Goal: Transaction & Acquisition: Purchase product/service

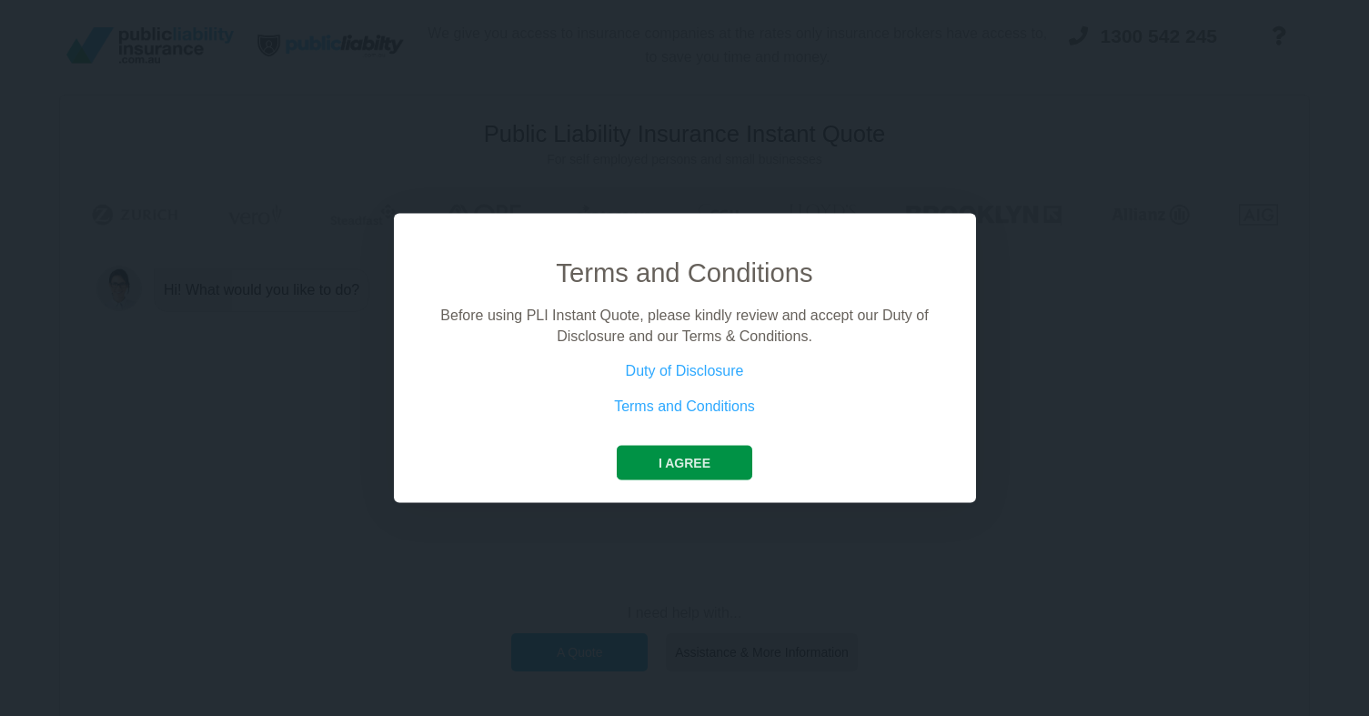
click at [680, 458] on button "I agree" at bounding box center [685, 463] width 136 height 35
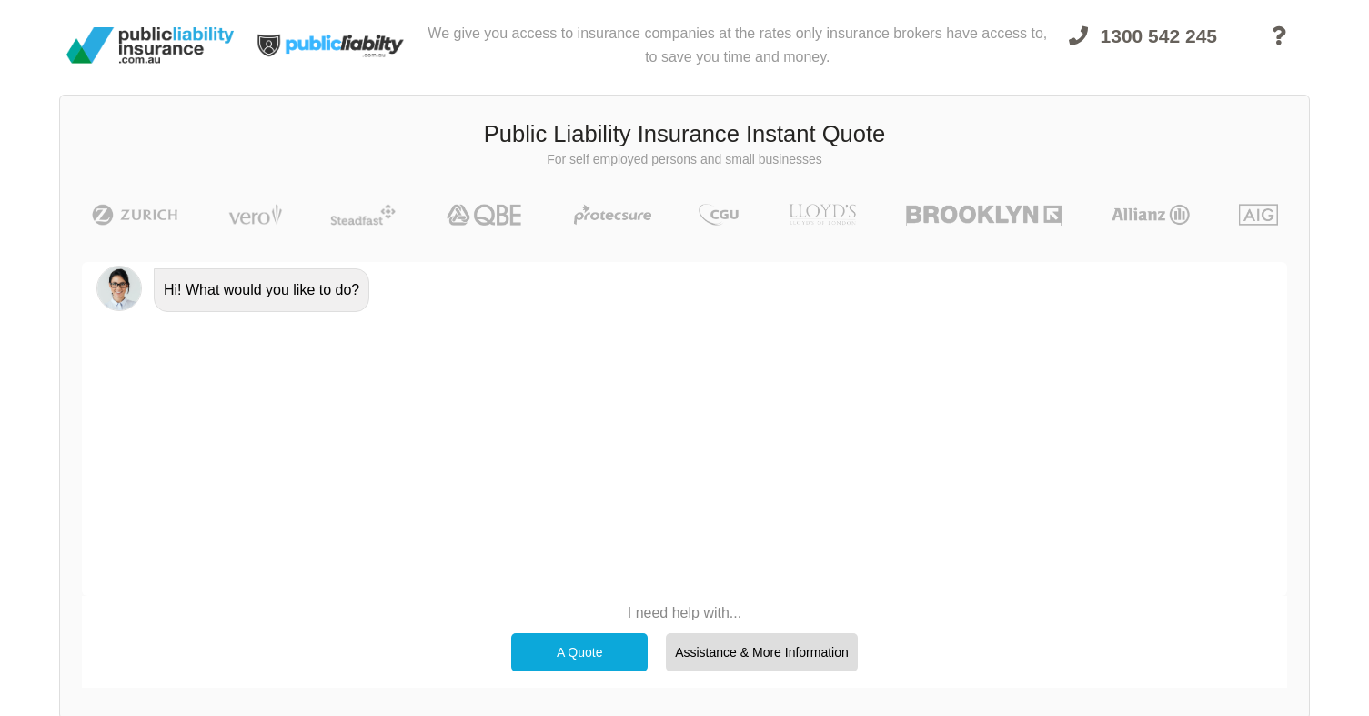
click at [601, 641] on div "A Quote" at bounding box center [579, 652] width 136 height 38
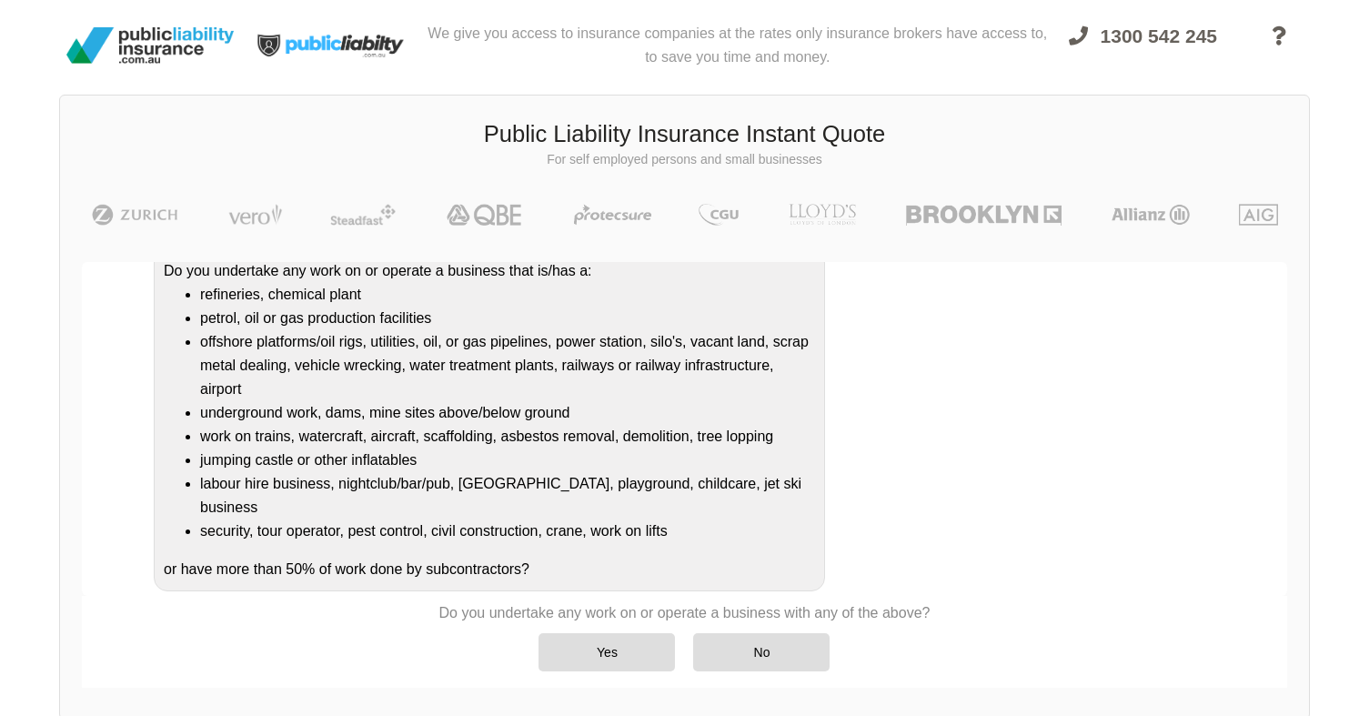
scroll to position [322, 0]
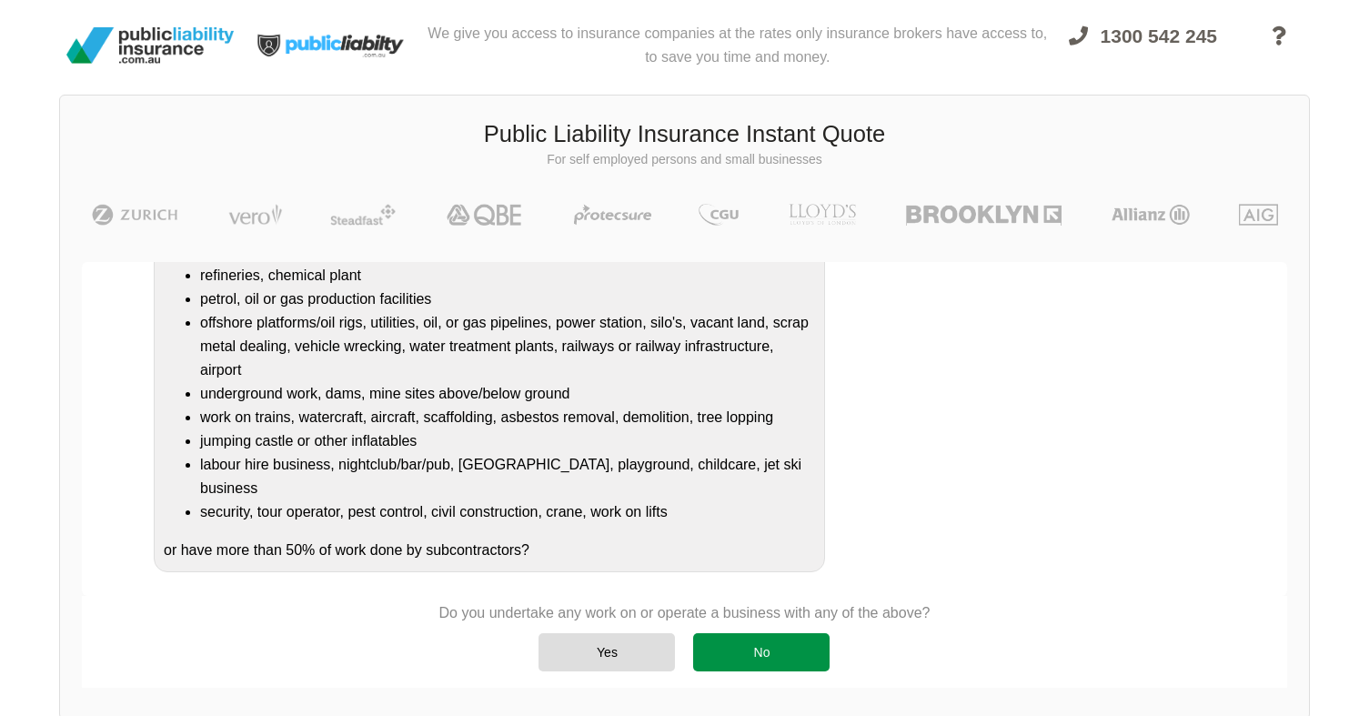
click at [769, 637] on div "No" at bounding box center [761, 652] width 136 height 38
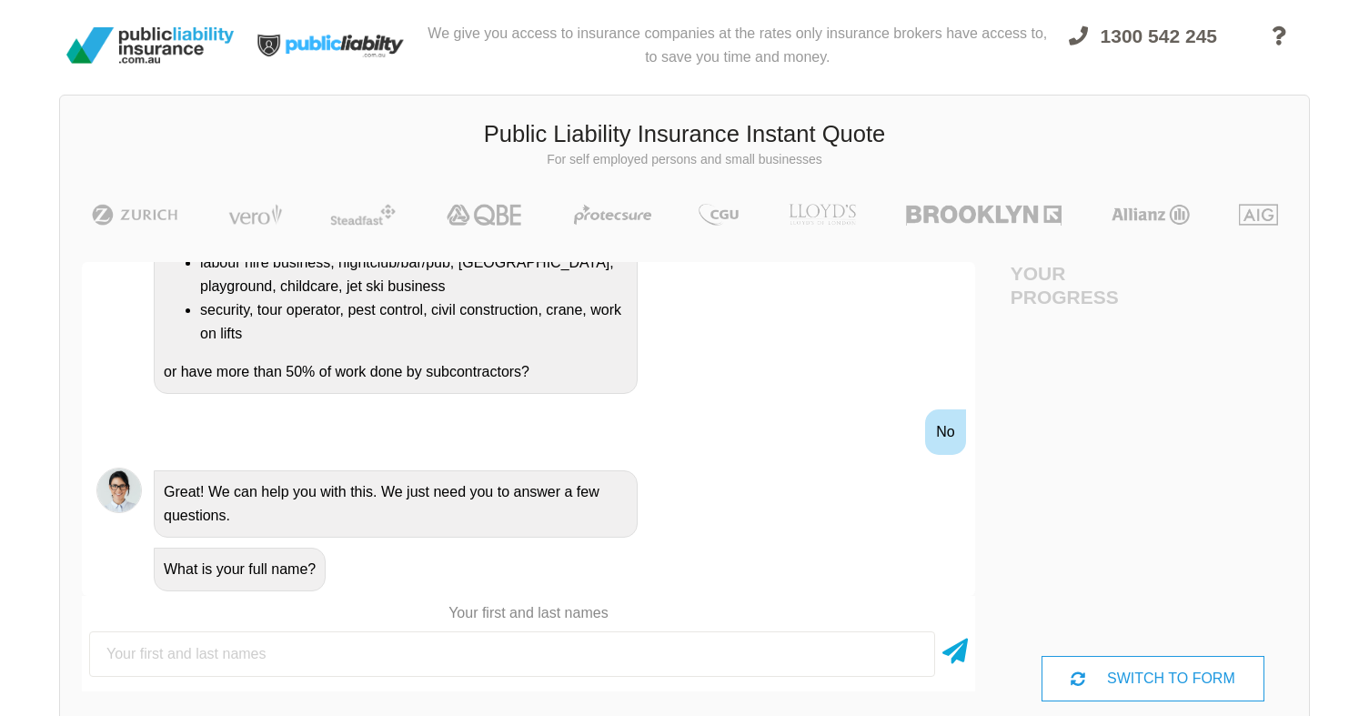
scroll to position [464, 0]
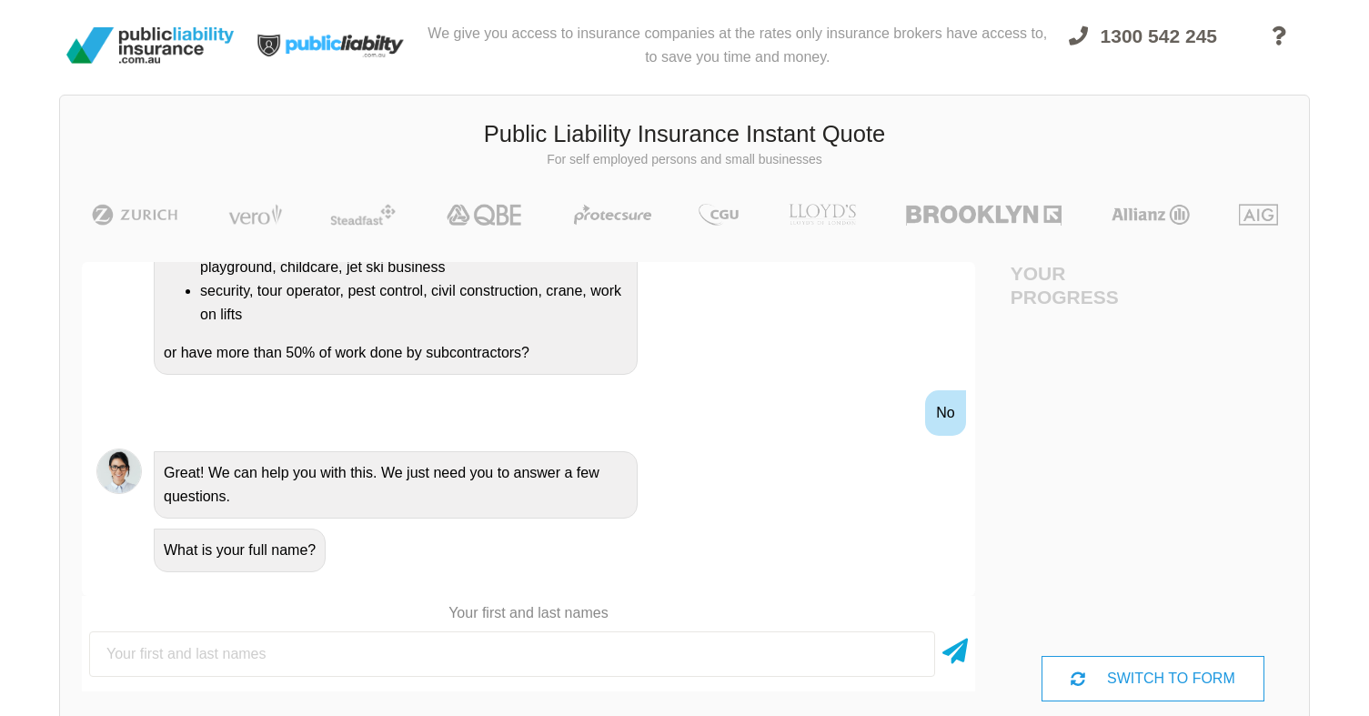
click at [267, 639] on input "text" at bounding box center [512, 653] width 846 height 45
type input "S"
click at [89, 652] on input "VIshnu Mulinty" at bounding box center [512, 653] width 846 height 45
click at [89, 654] on input "Vishnu Mulinty" at bounding box center [512, 653] width 846 height 45
type input "[PERSON_NAME]"
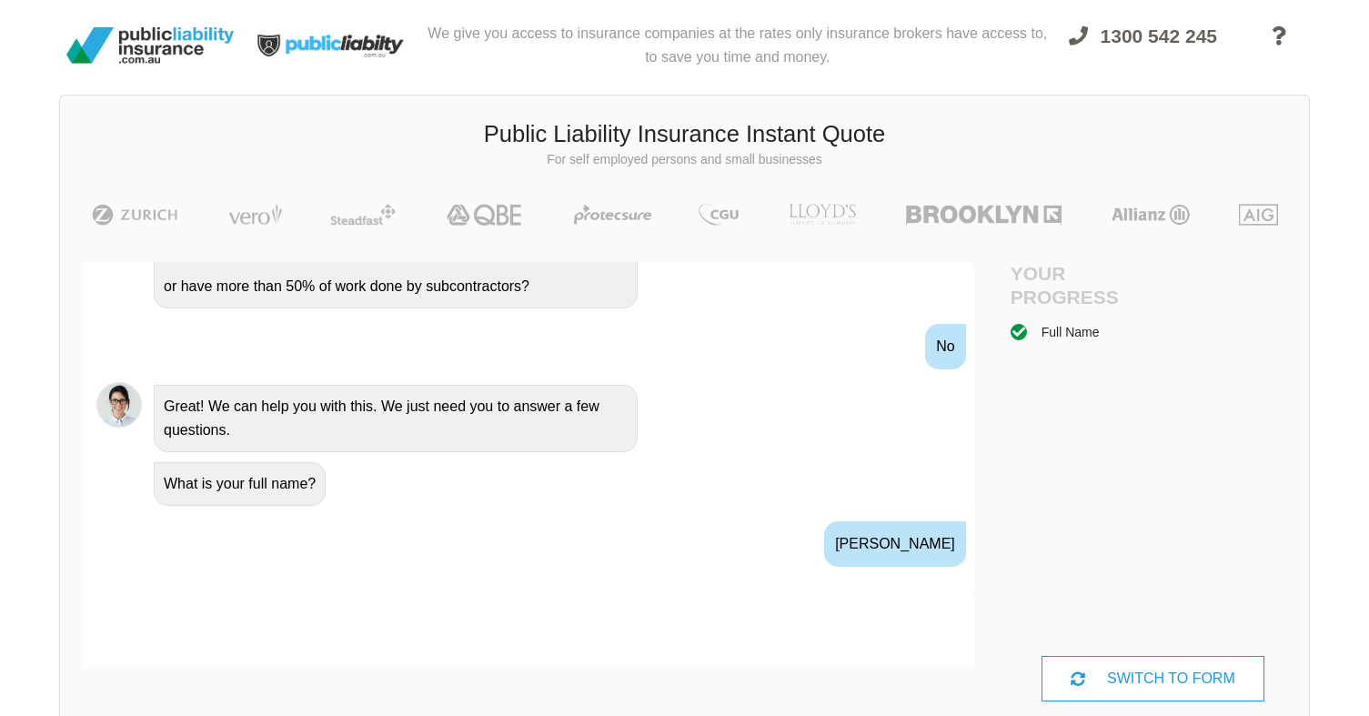
scroll to position [665, 0]
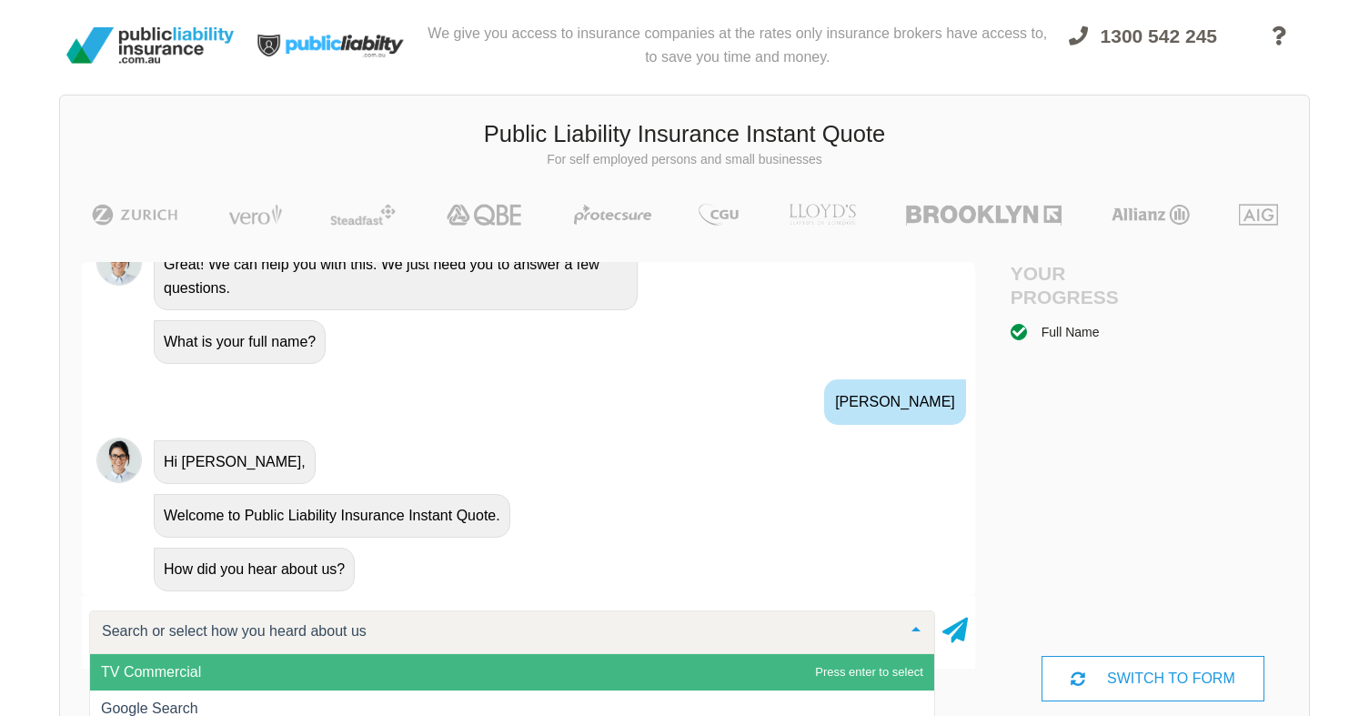
click at [195, 683] on span "TV Commercial" at bounding box center [512, 672] width 844 height 36
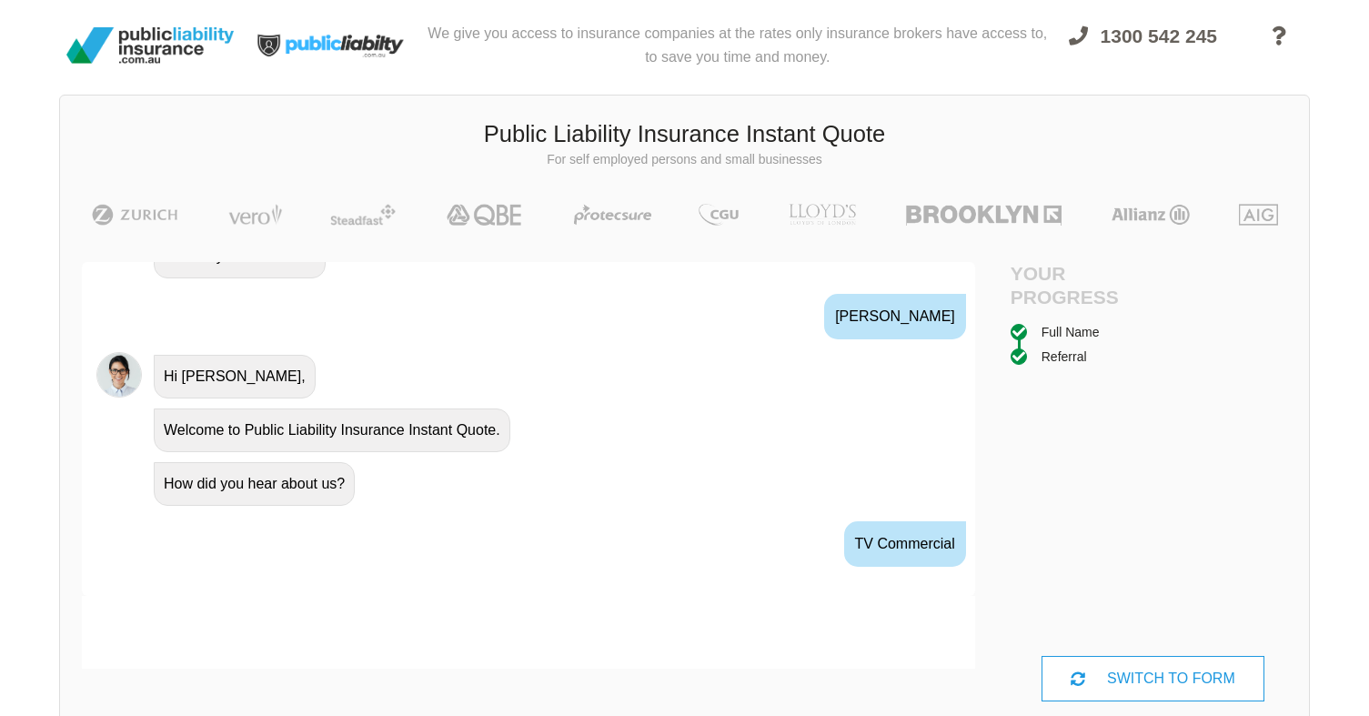
scroll to position [839, 0]
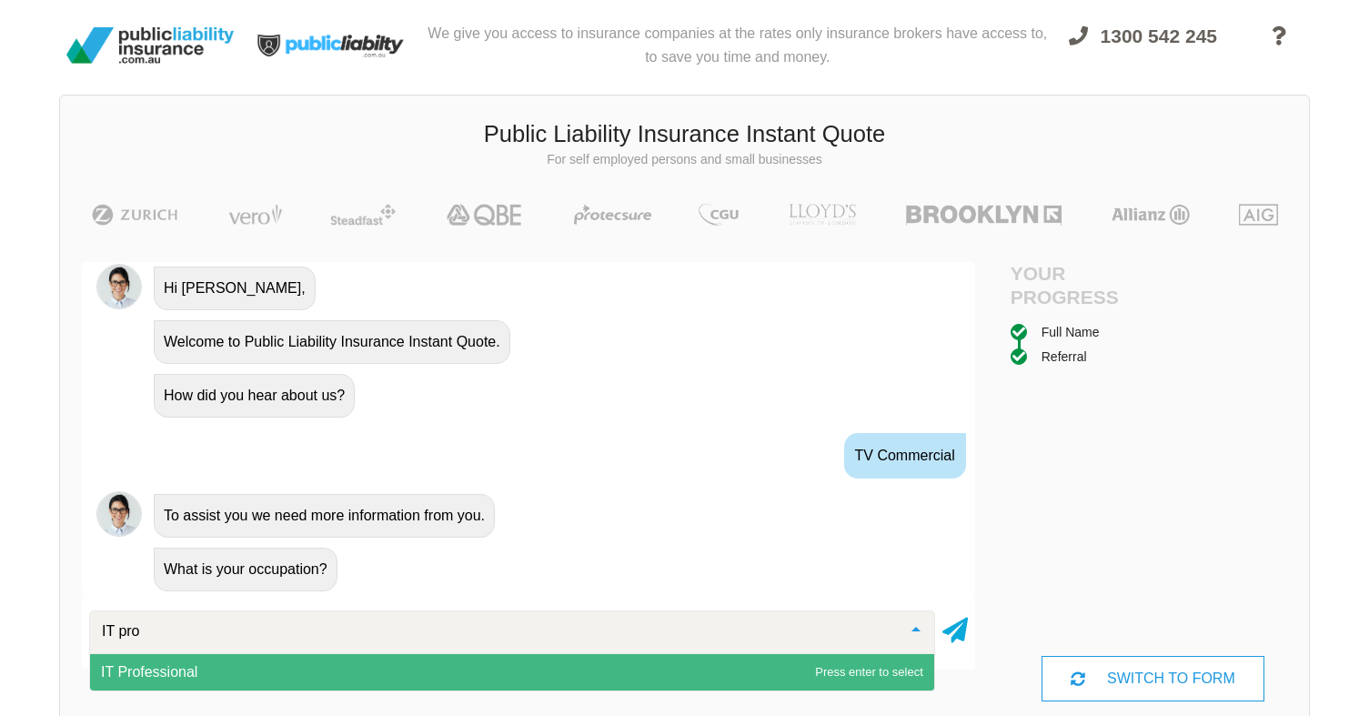
type input "IT prof"
click at [253, 669] on span "IT Professional" at bounding box center [512, 672] width 844 height 36
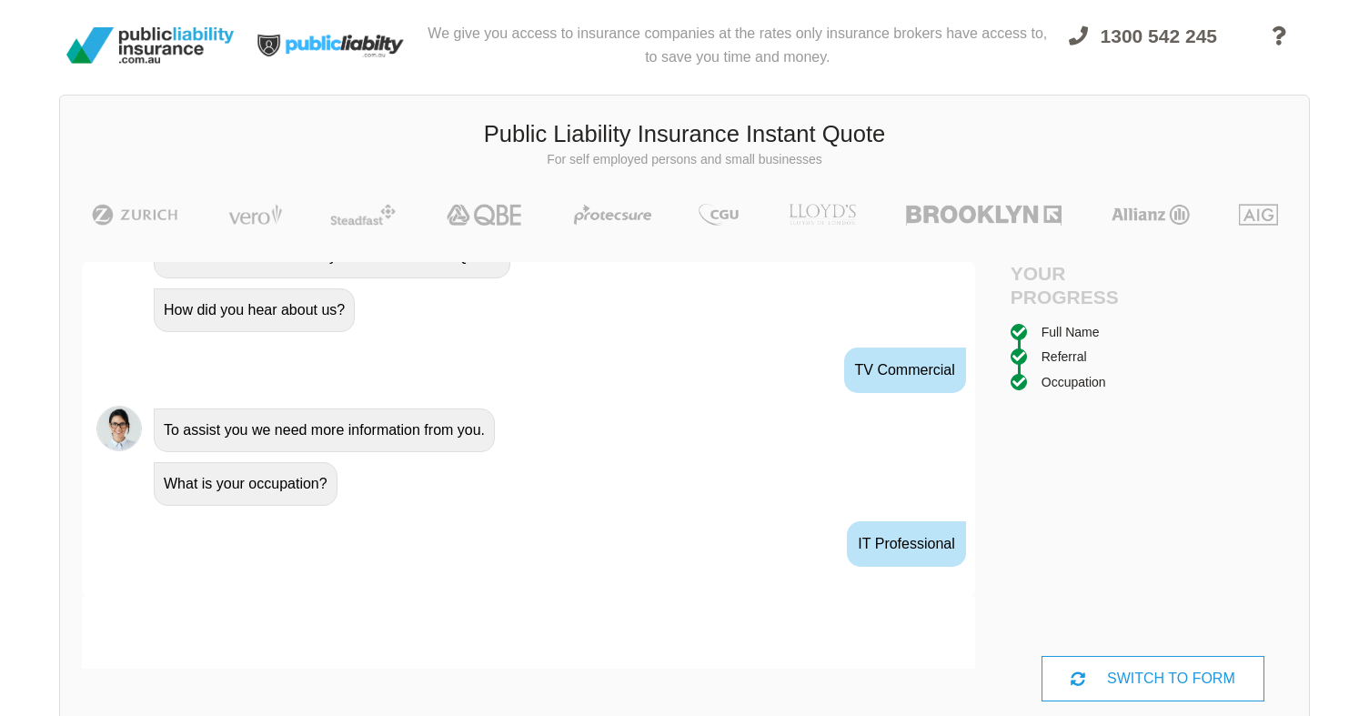
scroll to position [959, 0]
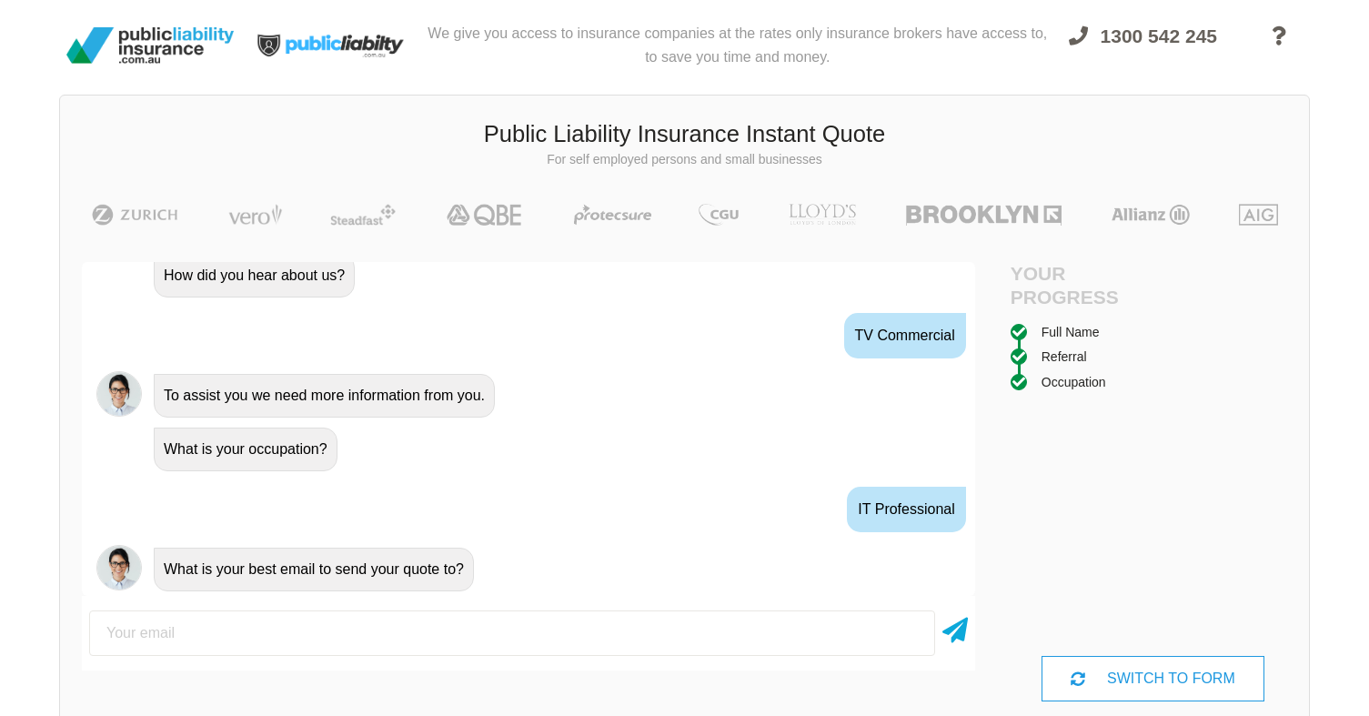
click at [289, 632] on input "email" at bounding box center [512, 632] width 846 height 45
type input "m"
type input "[EMAIL_ADDRESS][DOMAIN_NAME]"
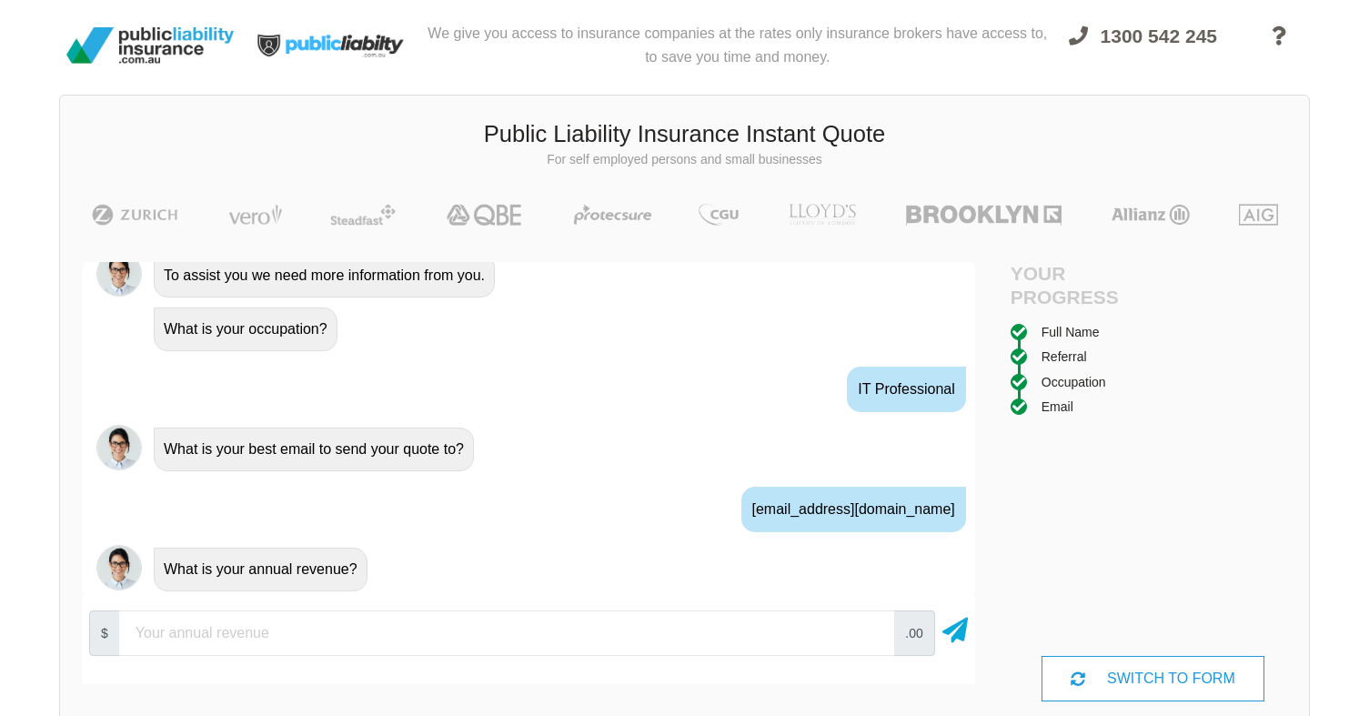
click at [261, 634] on input "number" at bounding box center [506, 632] width 775 height 45
click at [961, 632] on icon at bounding box center [954, 626] width 25 height 33
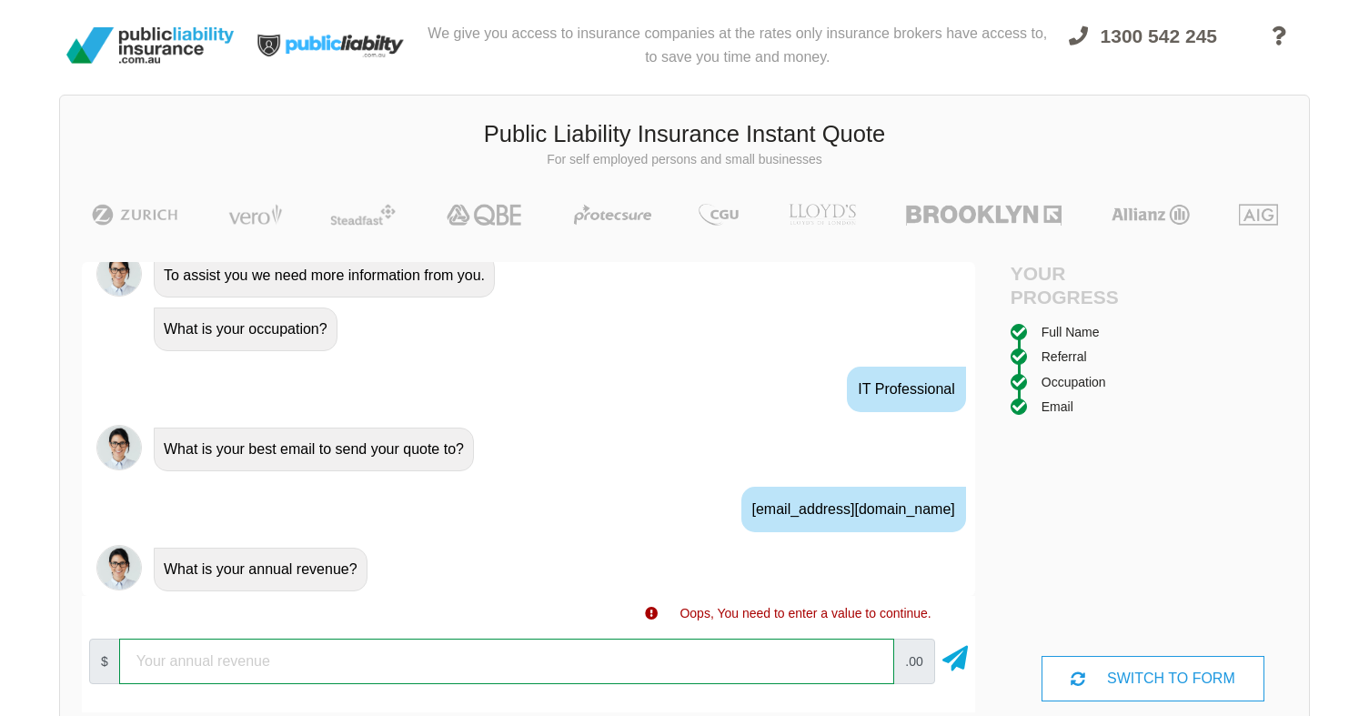
click at [144, 659] on input "number" at bounding box center [506, 661] width 775 height 45
type input "250000"
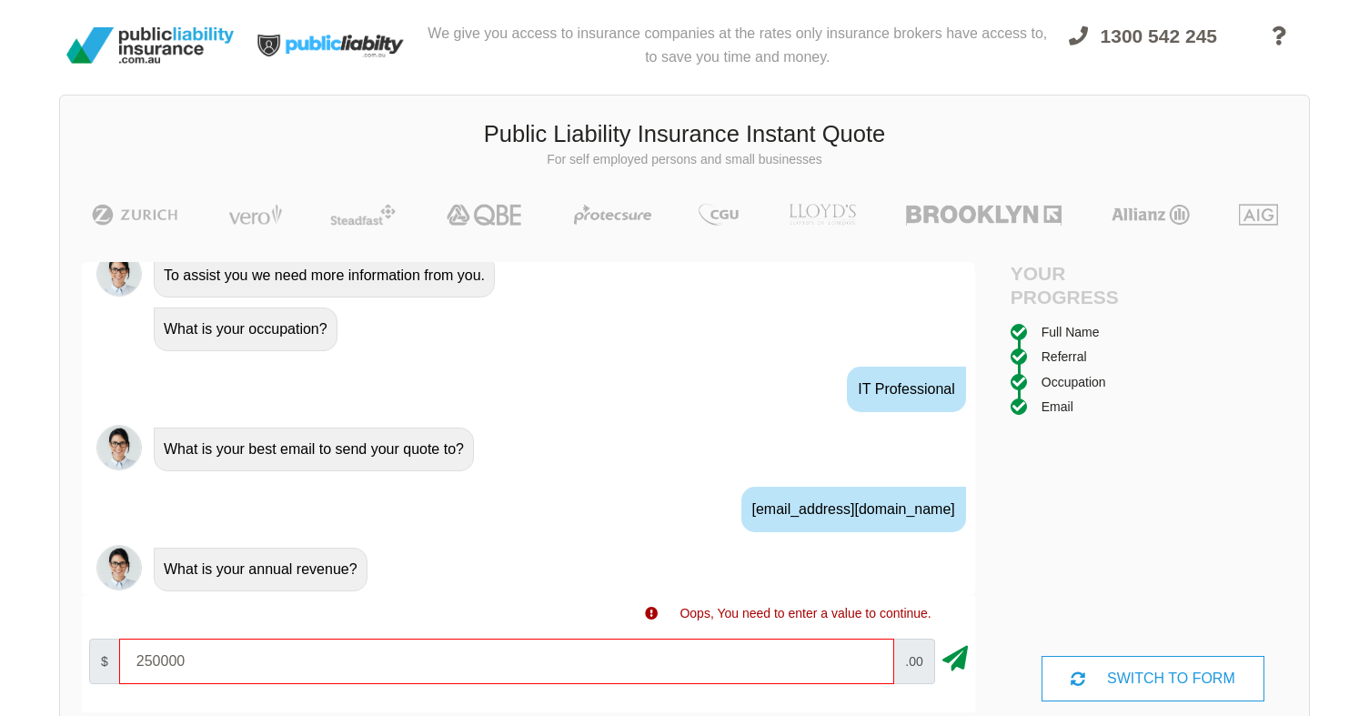
click at [956, 658] on icon at bounding box center [954, 655] width 25 height 33
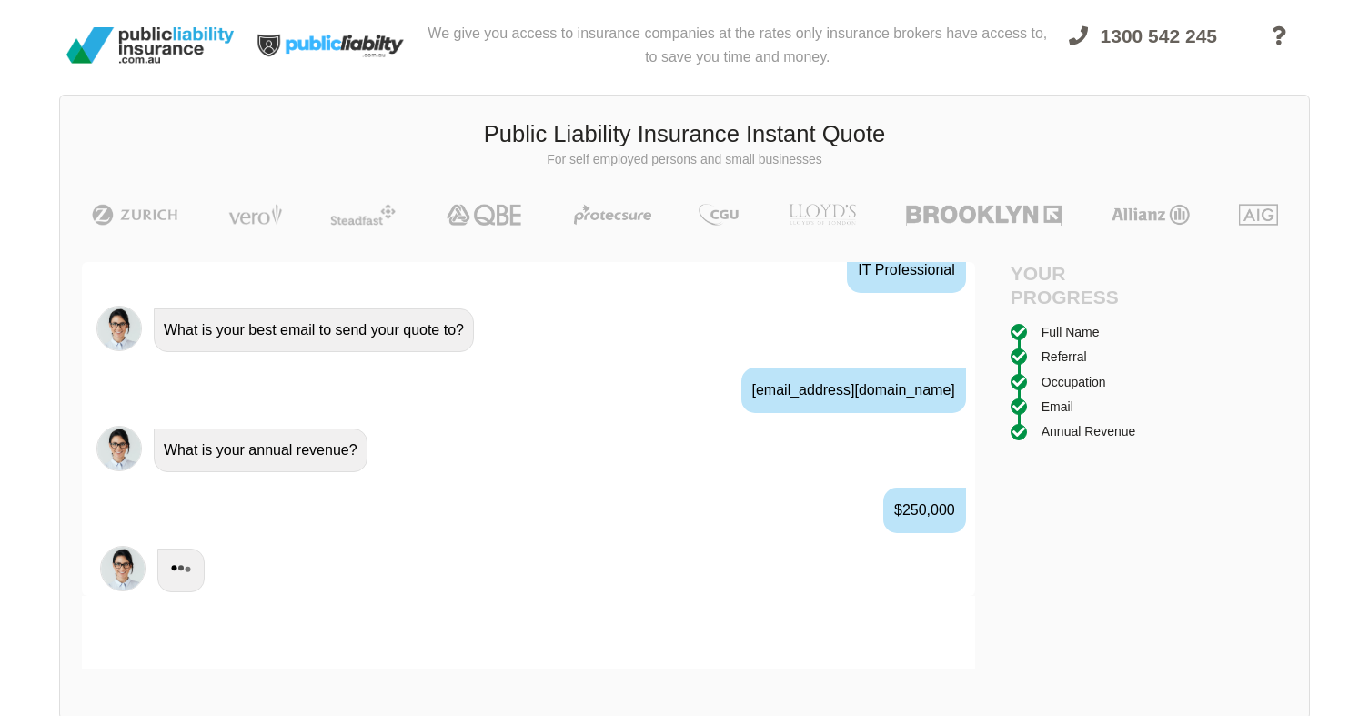
scroll to position [1199, 0]
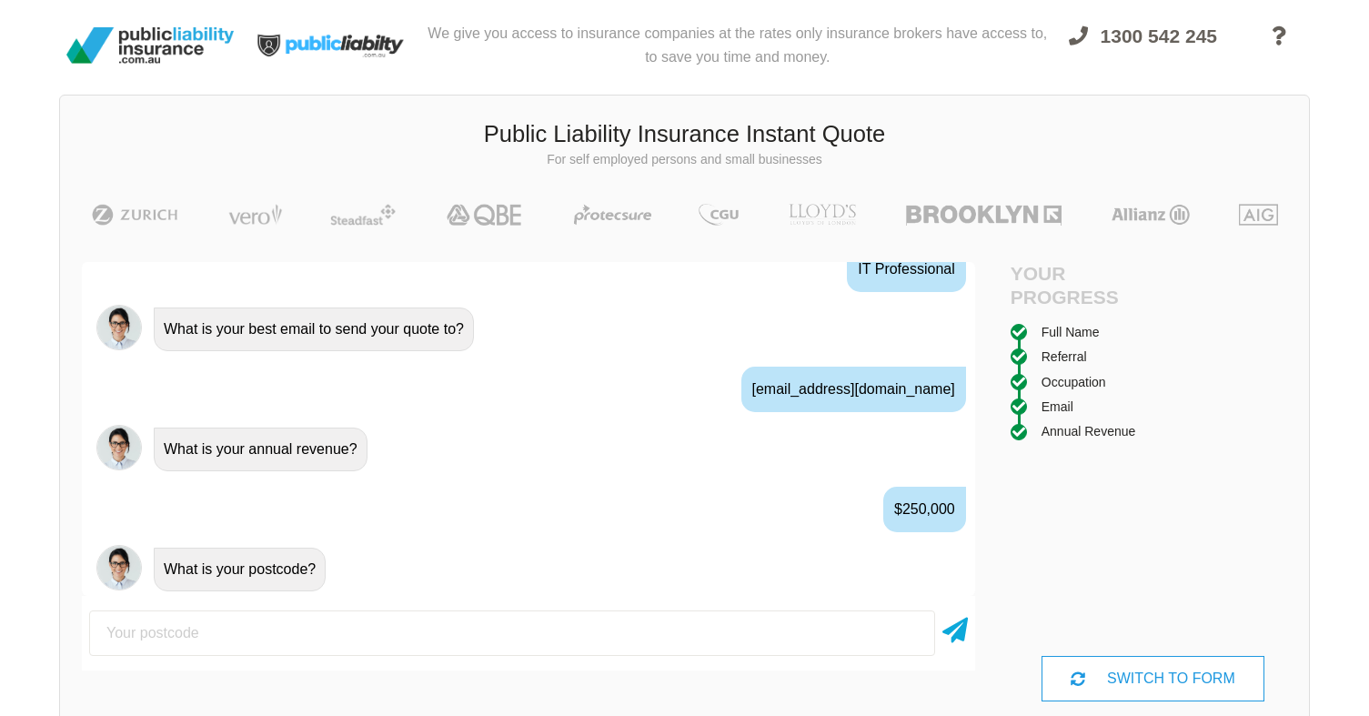
click at [800, 634] on input "number" at bounding box center [512, 632] width 846 height 45
type input "4300"
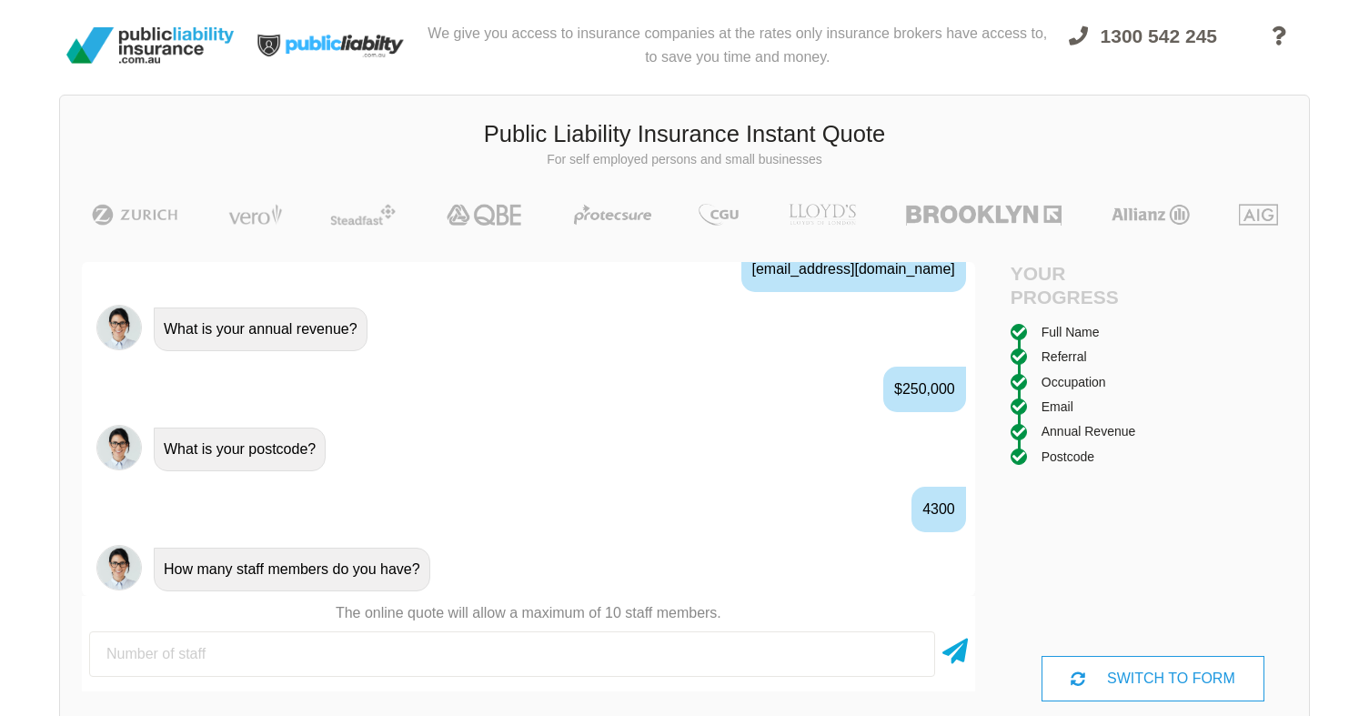
click at [540, 656] on input "number" at bounding box center [512, 653] width 846 height 45
click at [534, 653] on input "number" at bounding box center [512, 653] width 846 height 45
type input "3"
click at [966, 653] on icon at bounding box center [954, 647] width 25 height 33
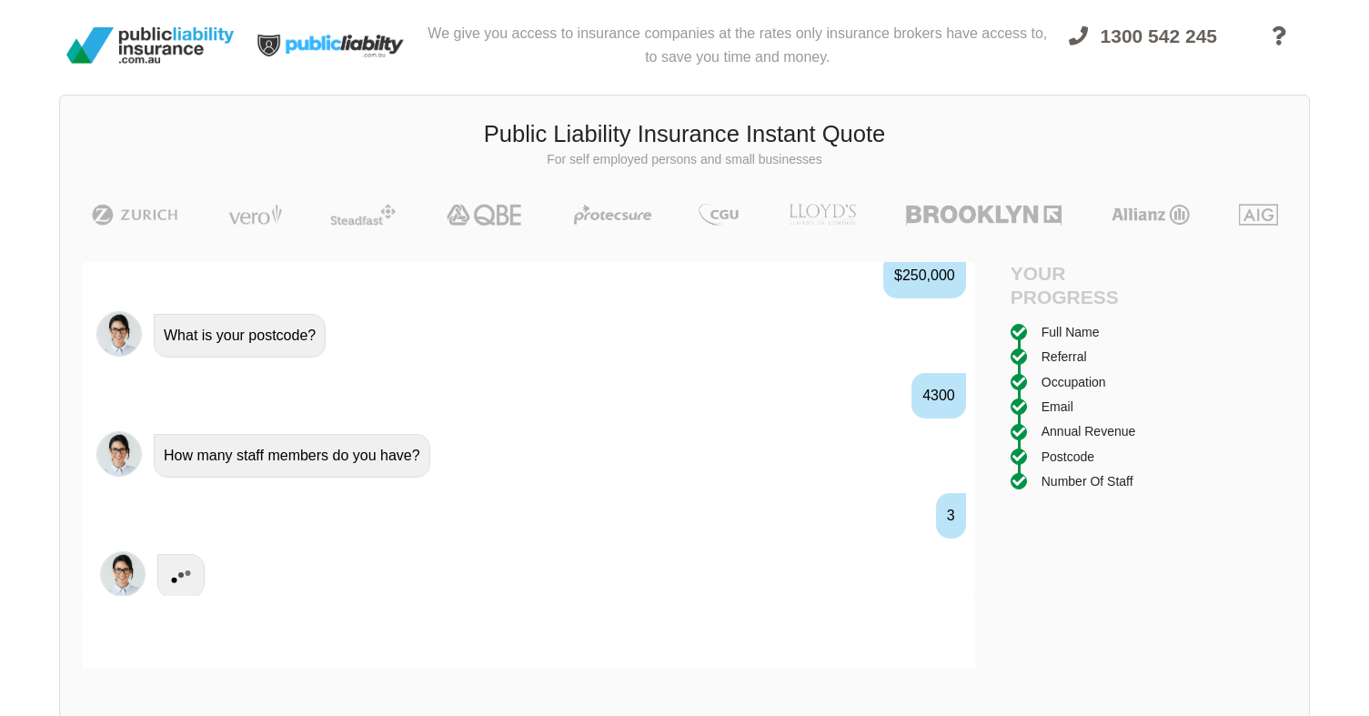
scroll to position [1439, 0]
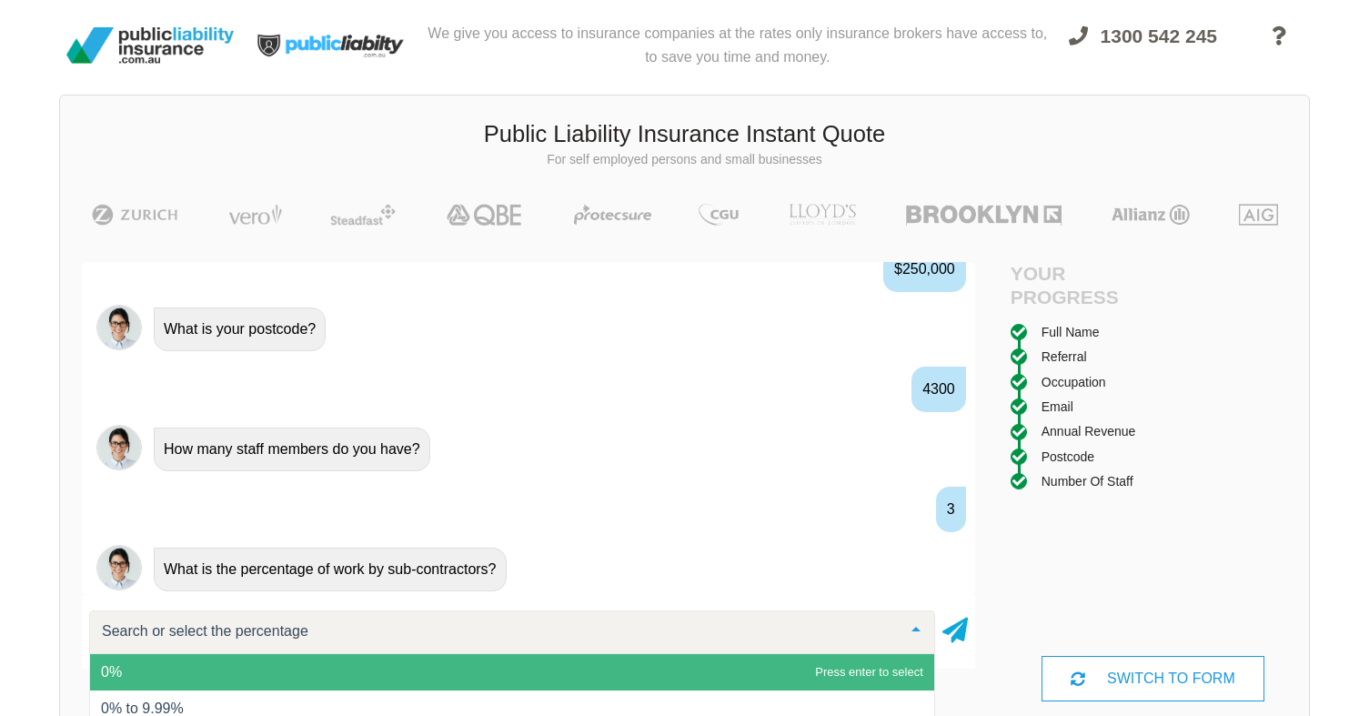
click at [433, 621] on div at bounding box center [512, 632] width 846 height 44
click at [408, 639] on input "text" at bounding box center [497, 631] width 800 height 18
type input "9"
click at [962, 633] on icon at bounding box center [954, 626] width 25 height 33
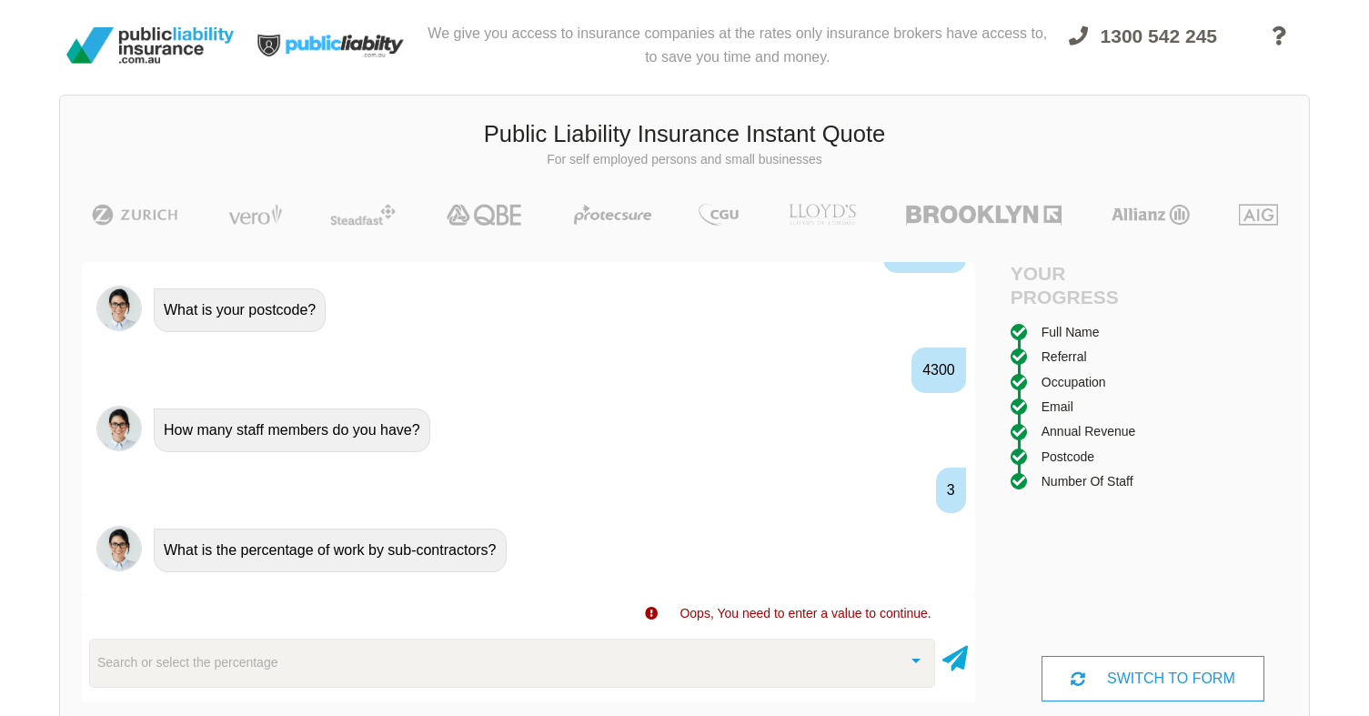
click at [730, 666] on div "Search or select the percentage" at bounding box center [512, 663] width 846 height 49
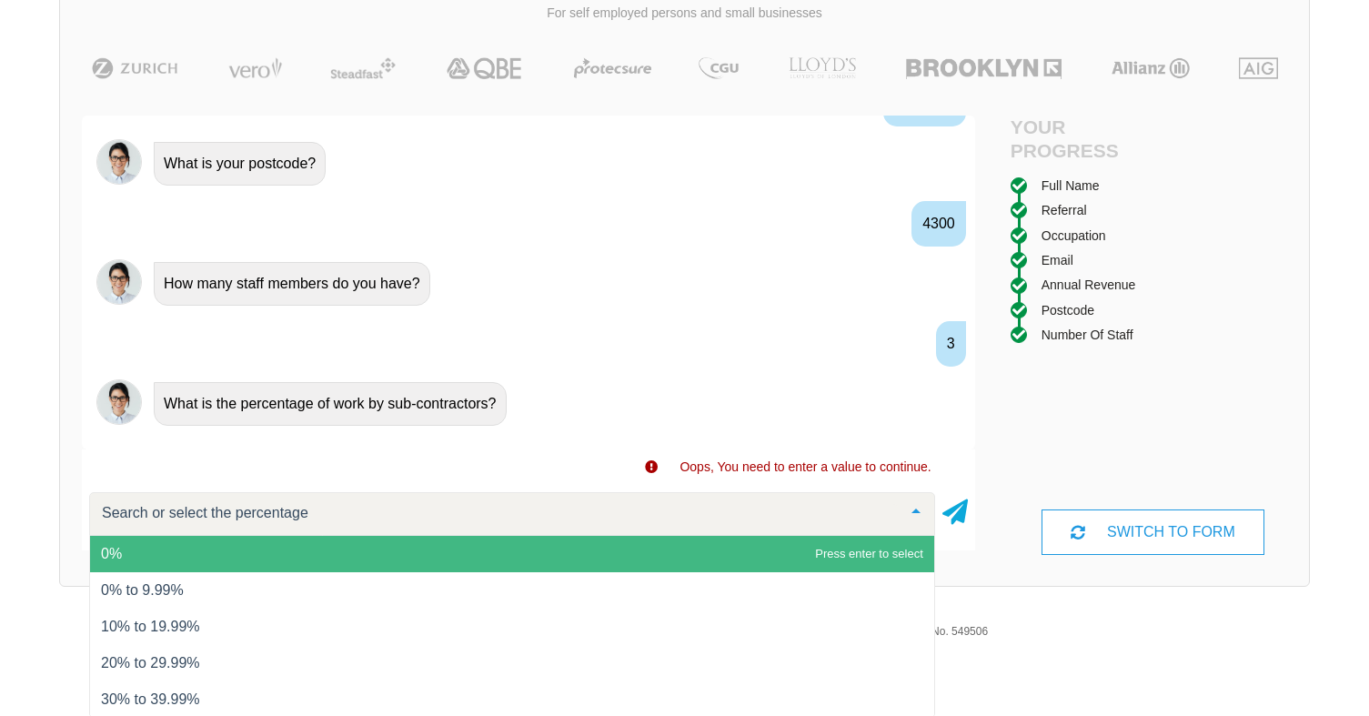
click at [293, 558] on span "0%" at bounding box center [512, 554] width 844 height 36
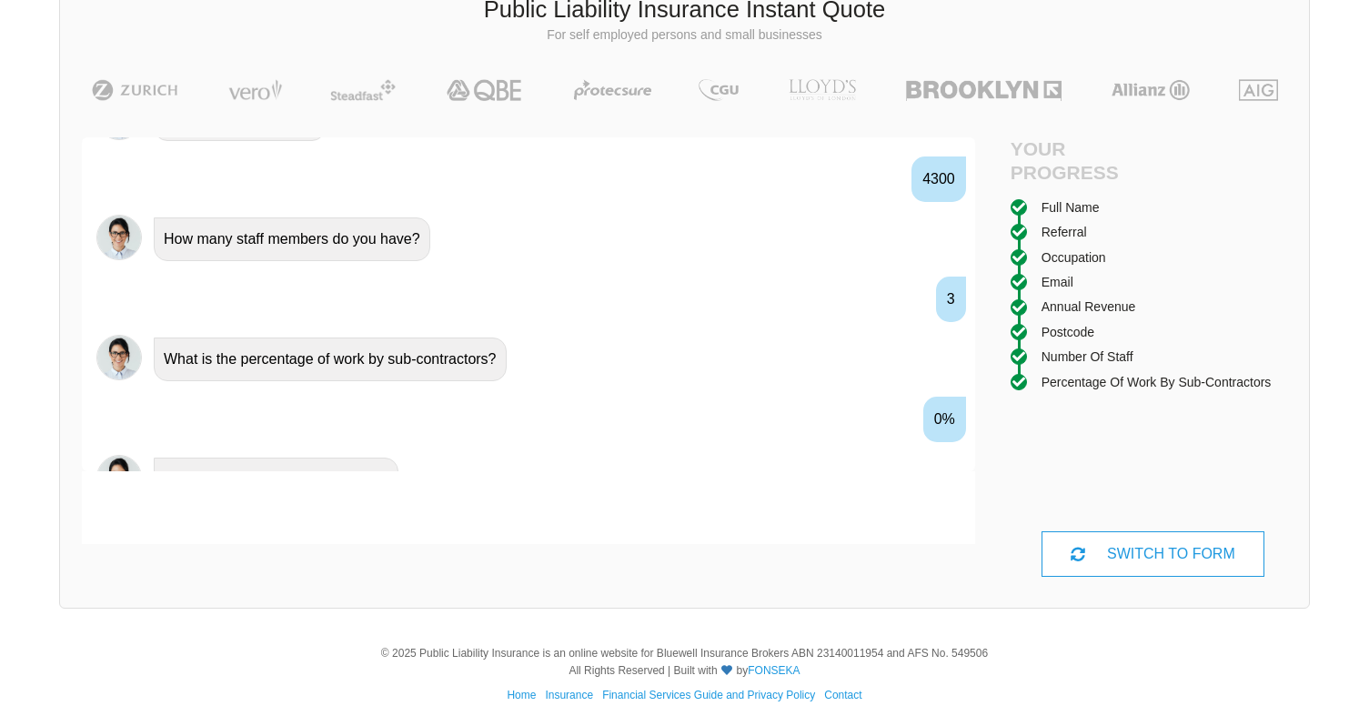
scroll to position [1559, 0]
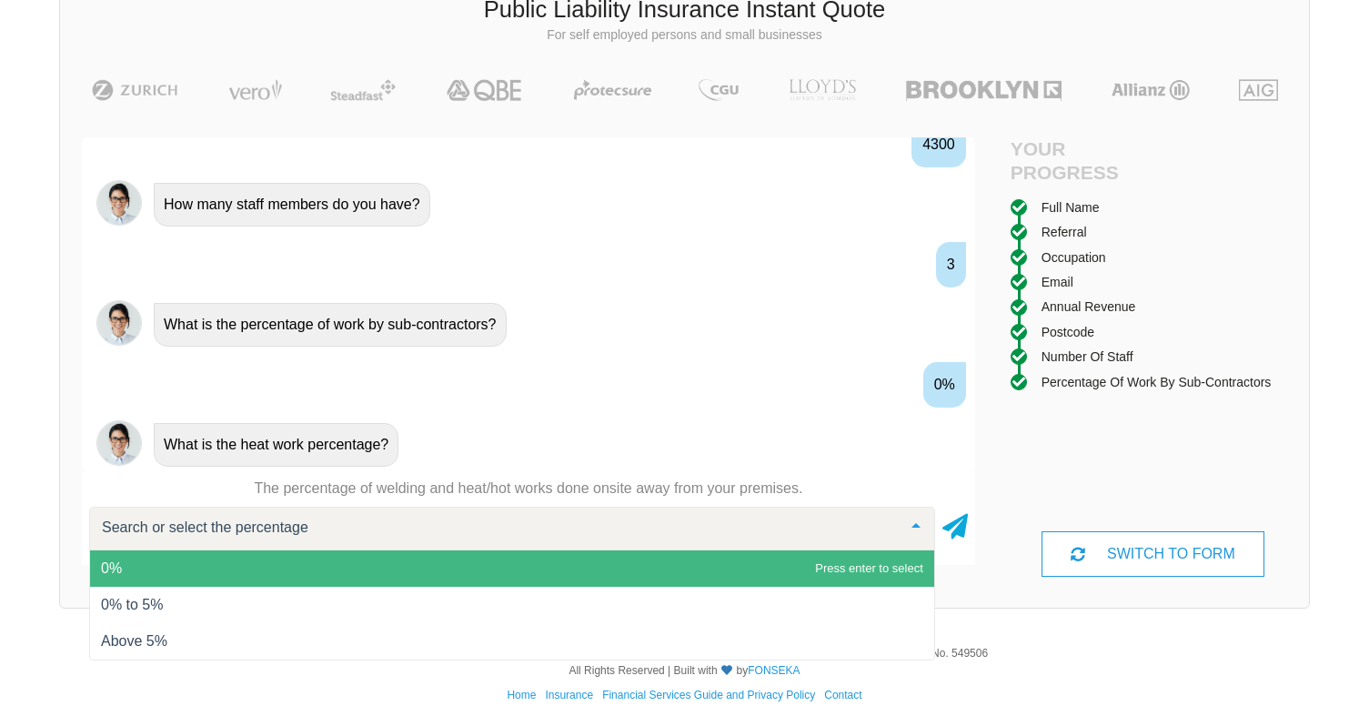
click at [302, 571] on span "0%" at bounding box center [512, 568] width 844 height 36
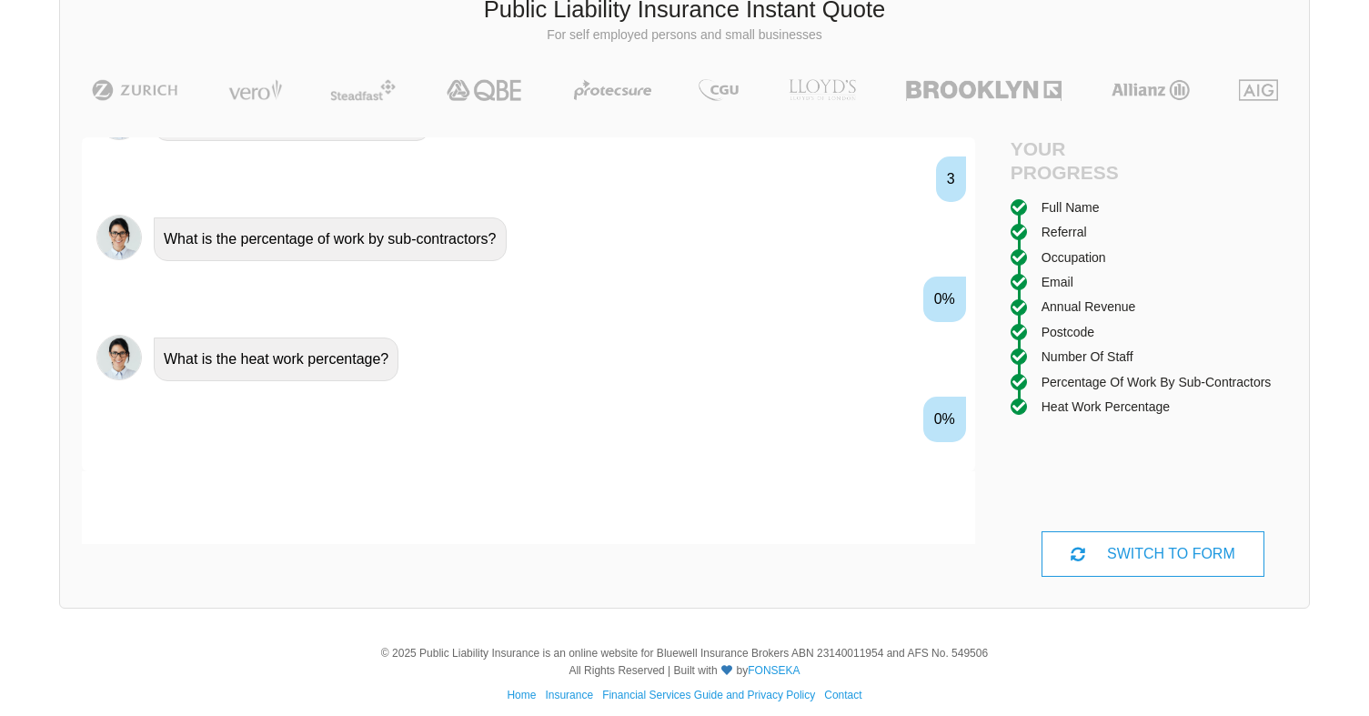
scroll to position [1679, 0]
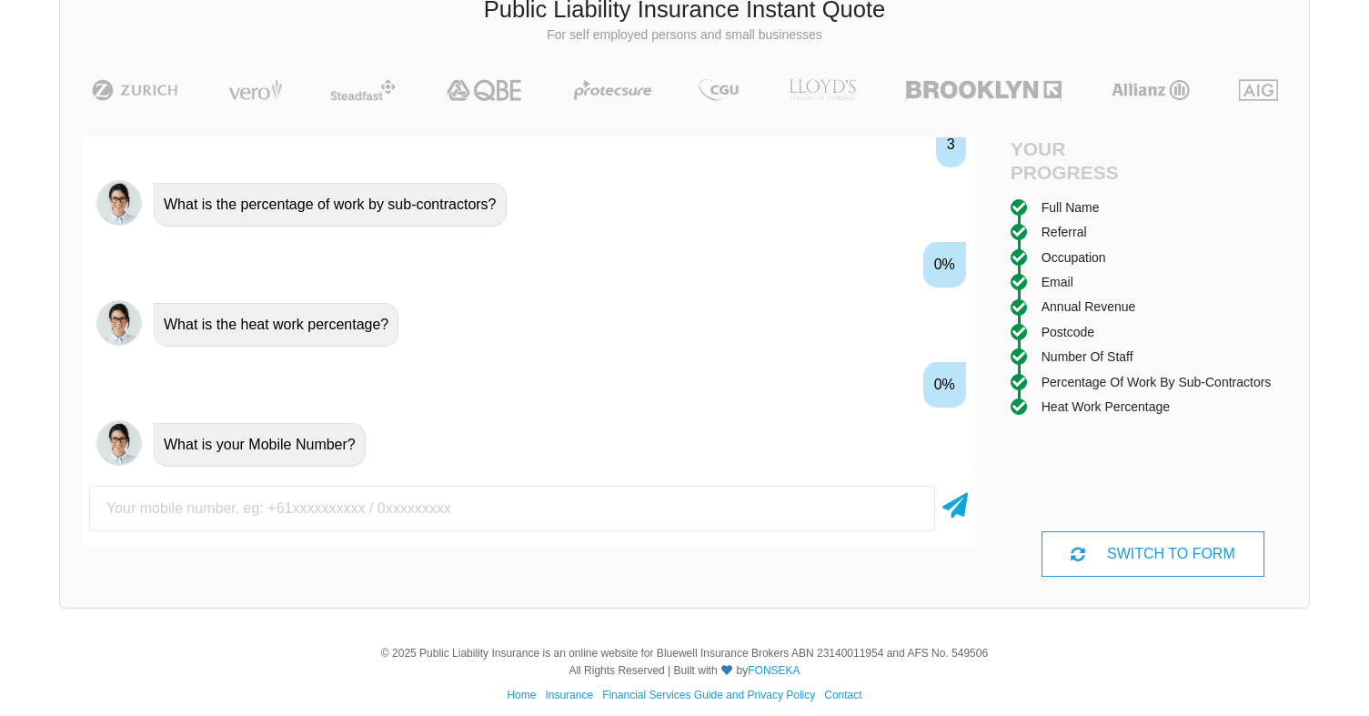
click at [348, 511] on input "text" at bounding box center [512, 508] width 846 height 45
type input "0"
click at [359, 512] on input "text" at bounding box center [512, 508] width 846 height 45
paste input "0405513901"
type input "0405513901"
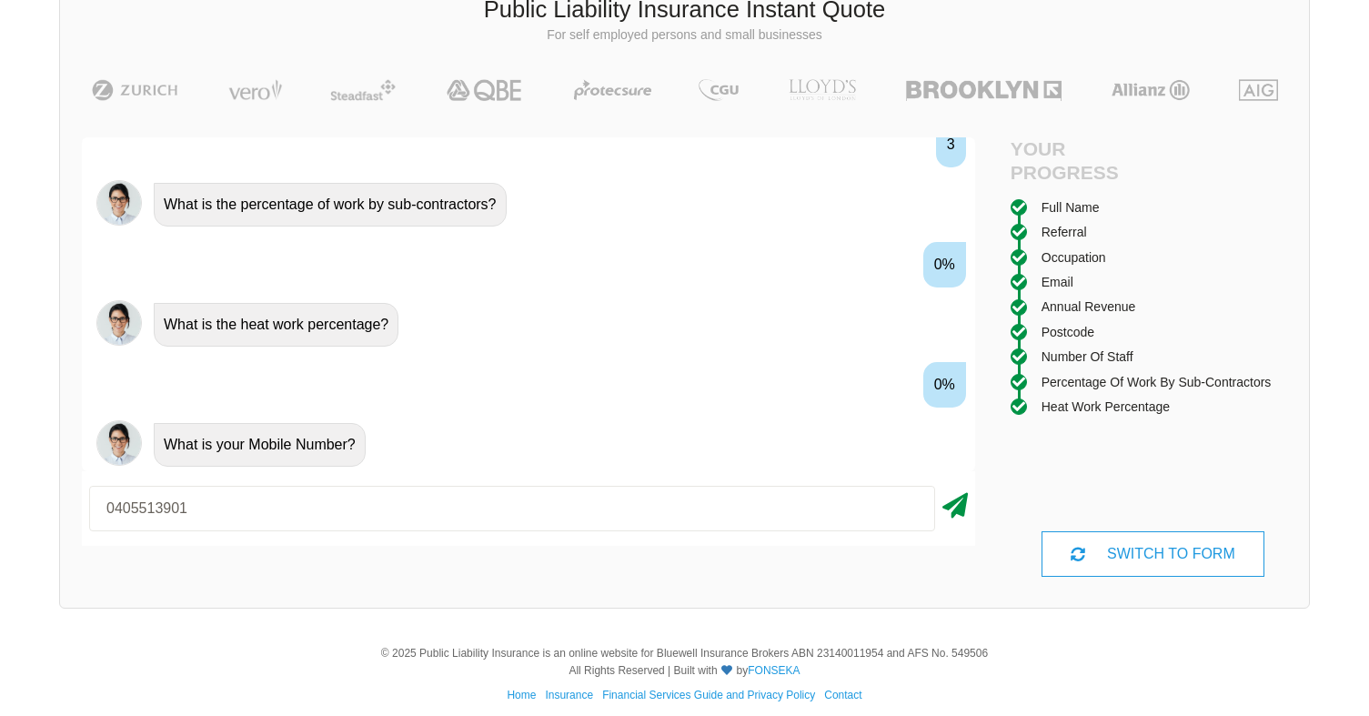
click at [961, 510] on icon at bounding box center [954, 502] width 25 height 33
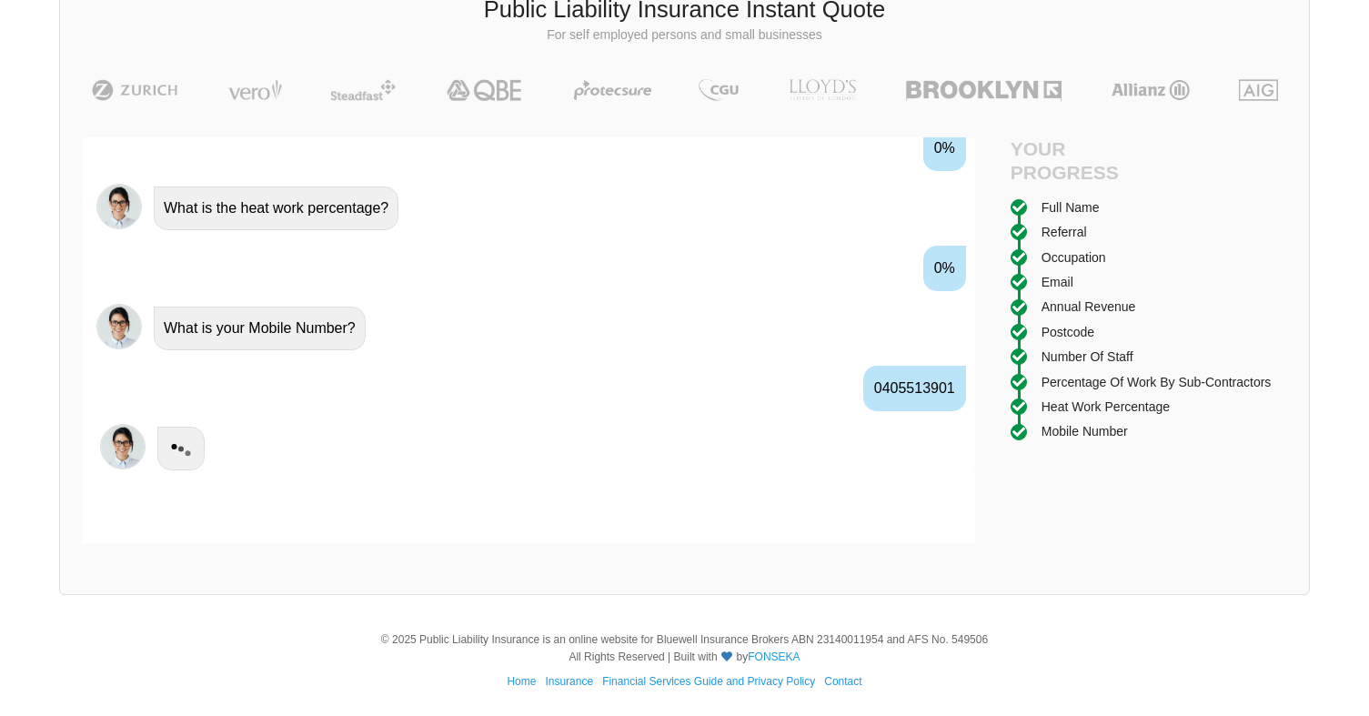
scroll to position [1799, 0]
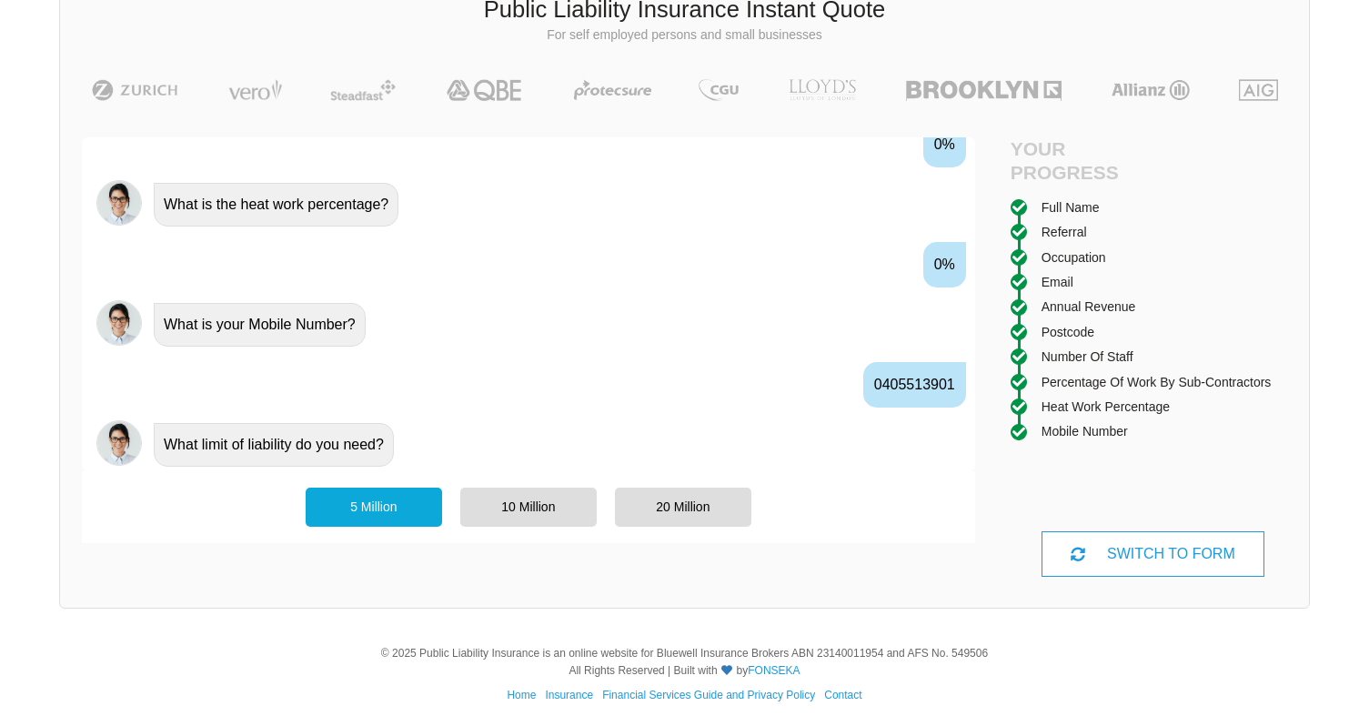
click at [388, 512] on div "5 Million" at bounding box center [374, 507] width 136 height 38
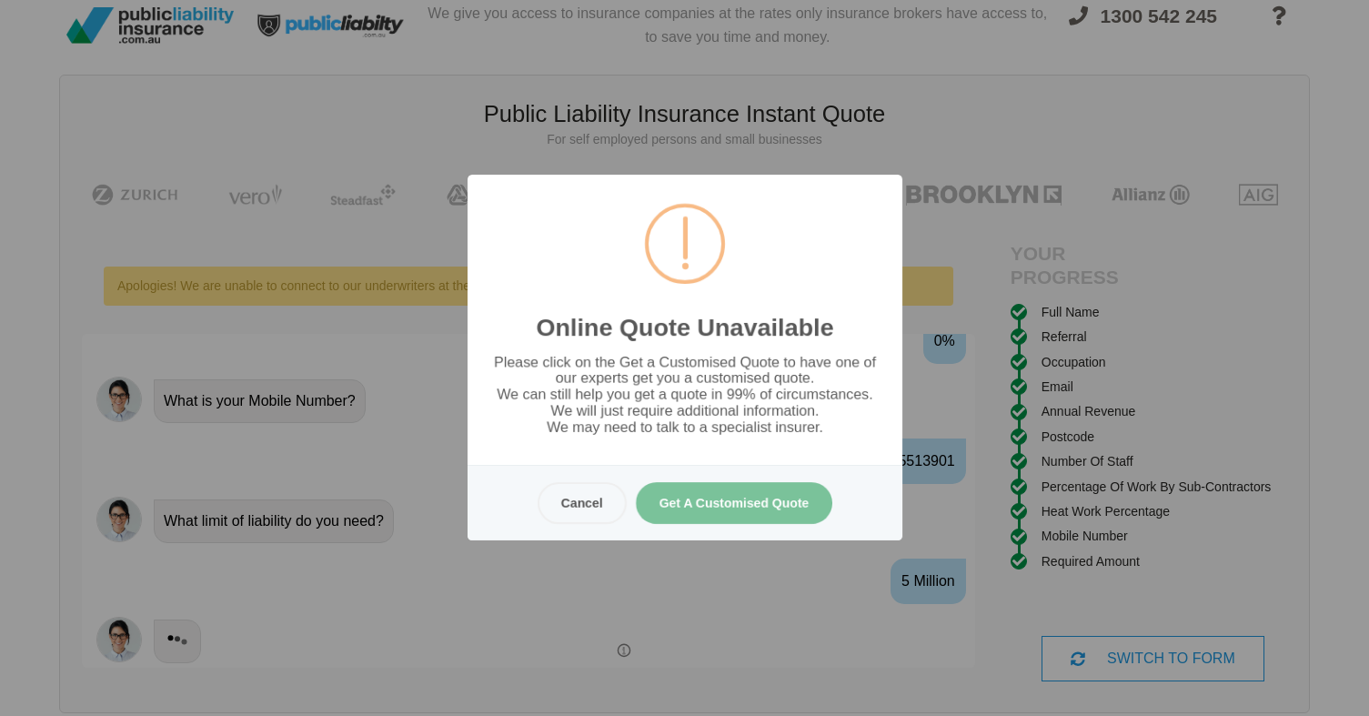
scroll to position [0, 0]
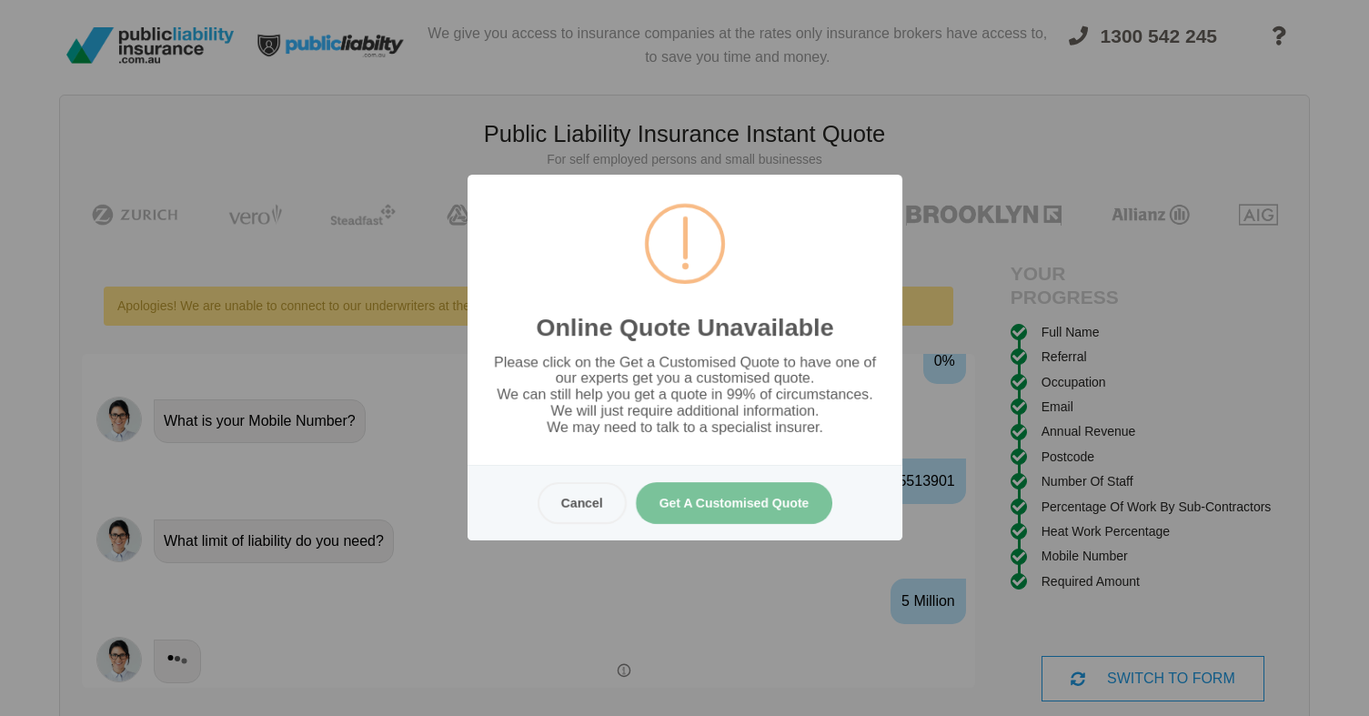
click at [711, 508] on button "Get A Customised Quote" at bounding box center [733, 503] width 197 height 42
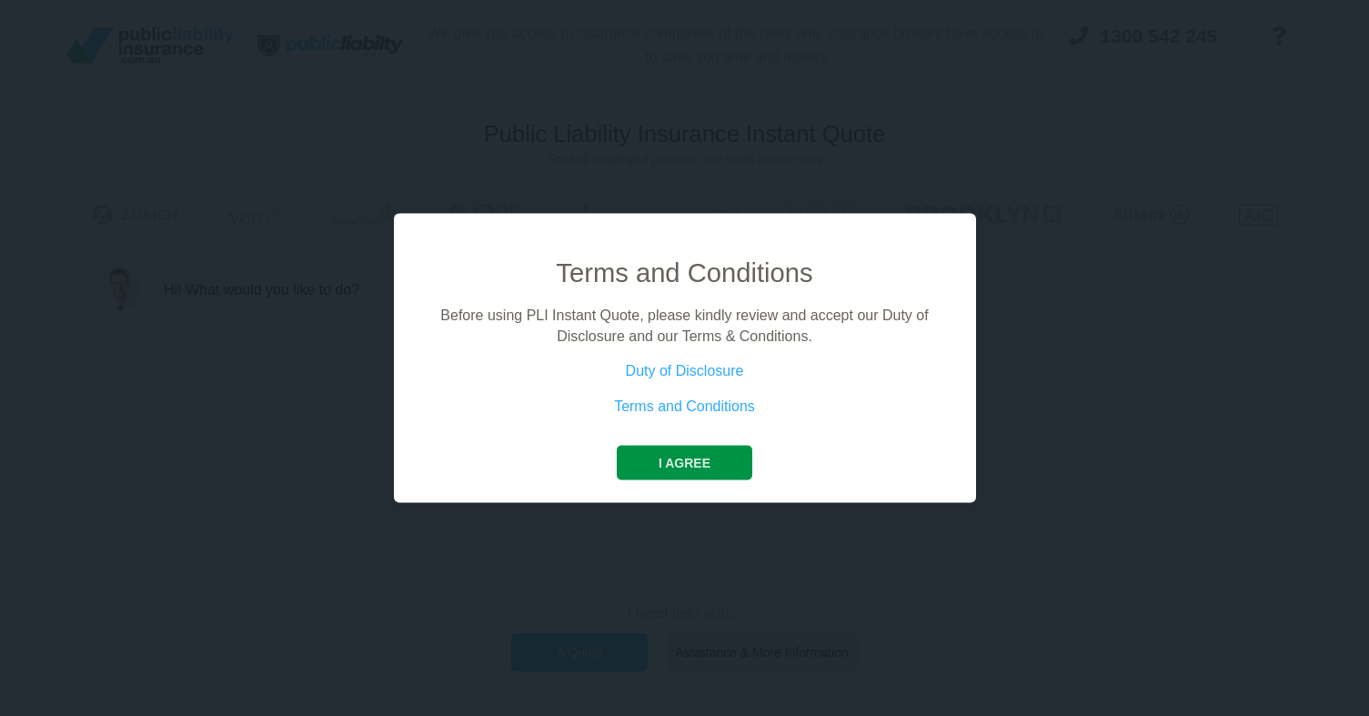
click at [659, 450] on button "I agree" at bounding box center [685, 463] width 136 height 35
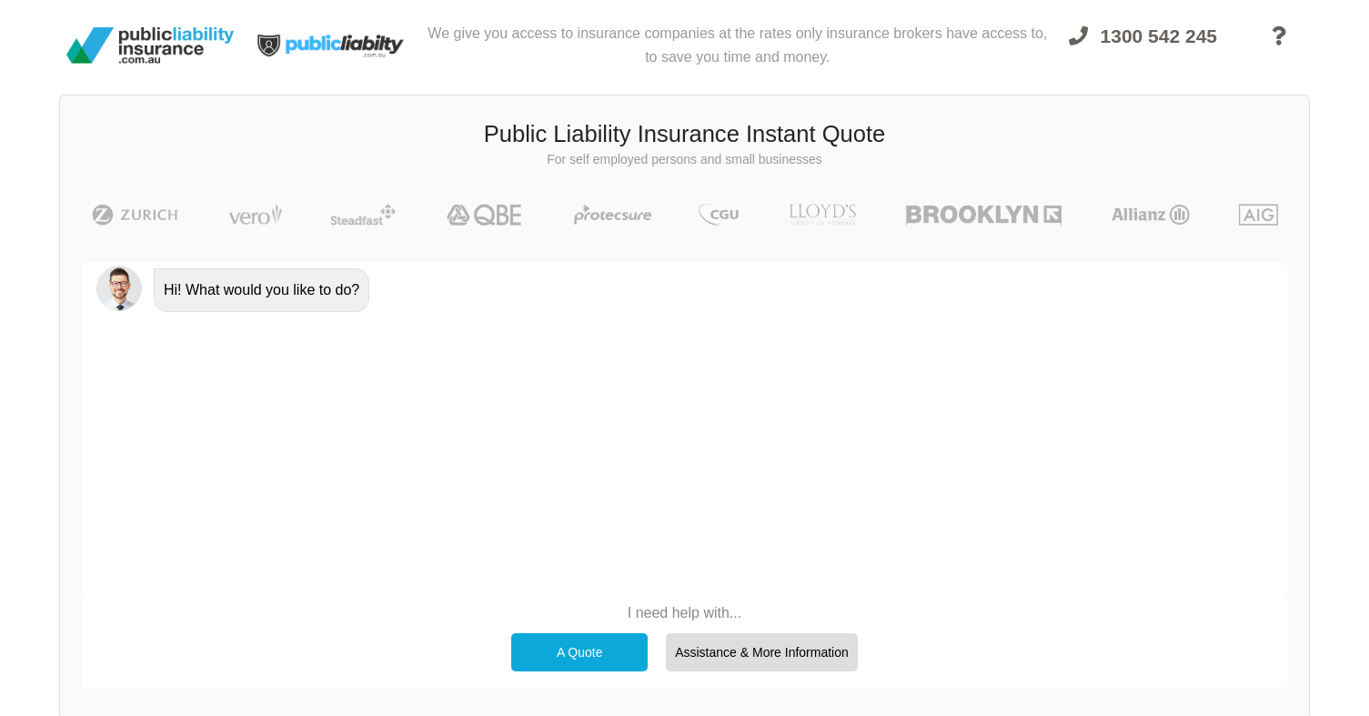
click at [603, 650] on div "A Quote" at bounding box center [579, 652] width 136 height 38
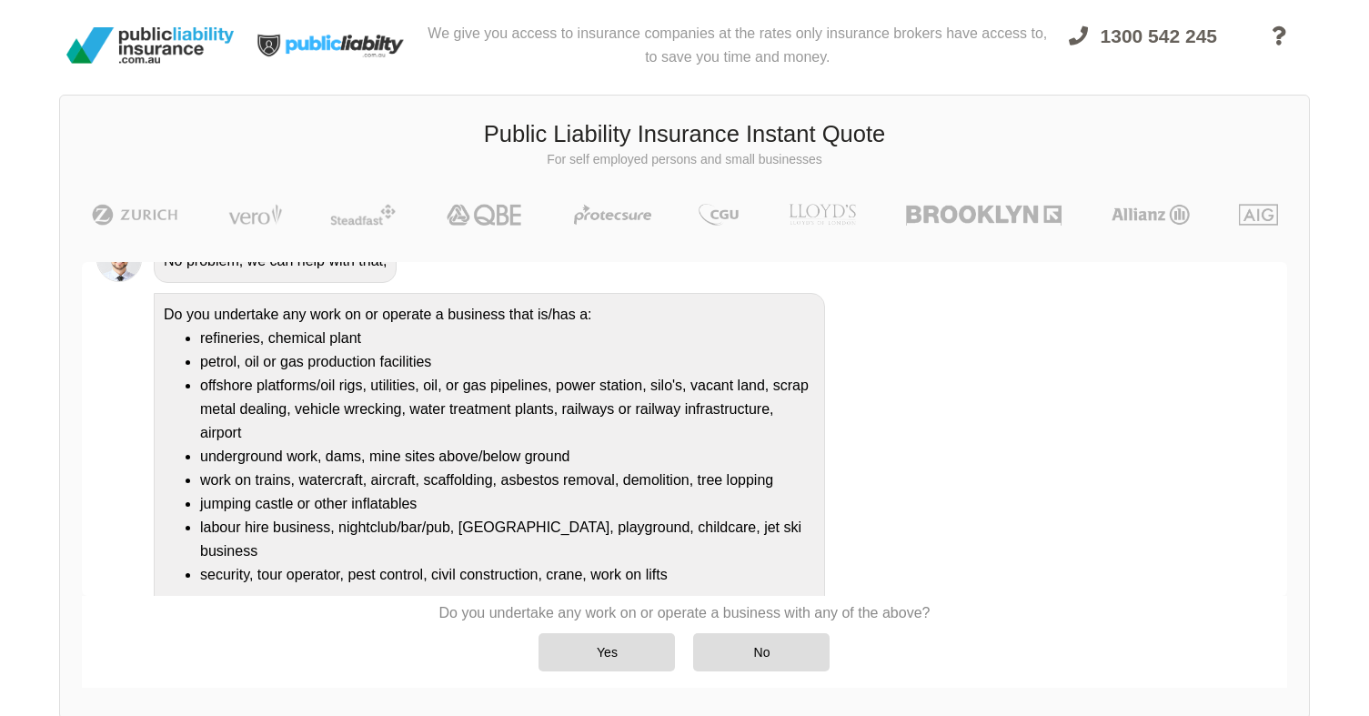
scroll to position [193, 0]
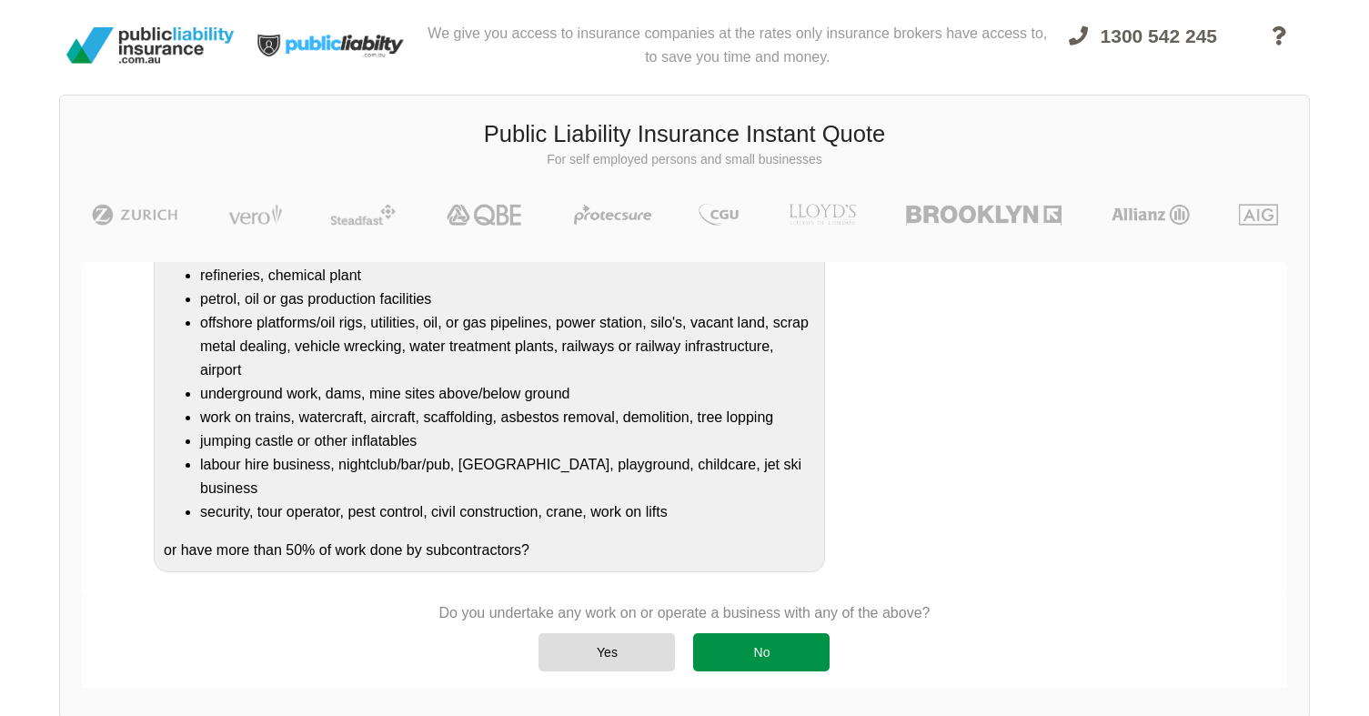
click at [747, 641] on div "No" at bounding box center [761, 652] width 136 height 38
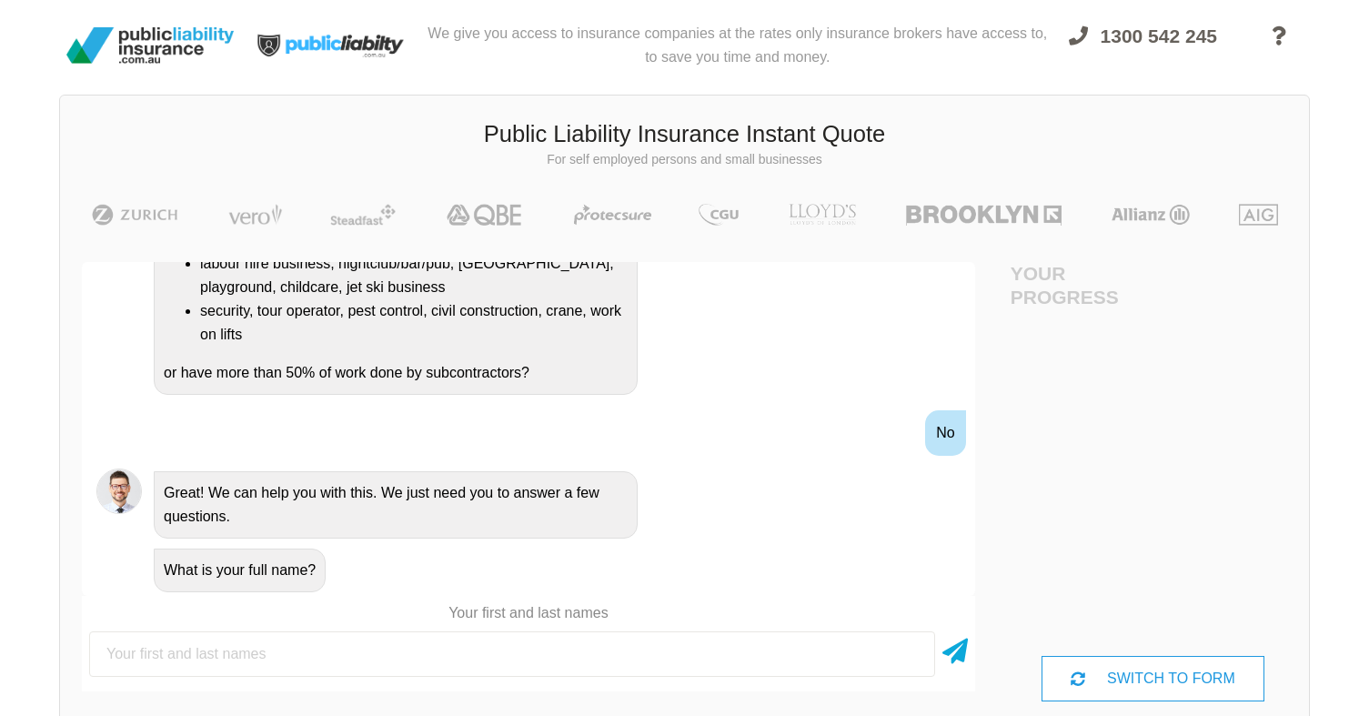
scroll to position [438, 0]
click at [651, 646] on input "text" at bounding box center [512, 653] width 846 height 45
click at [1062, 683] on div "SWITCH TO FORM" at bounding box center [1153, 678] width 223 height 45
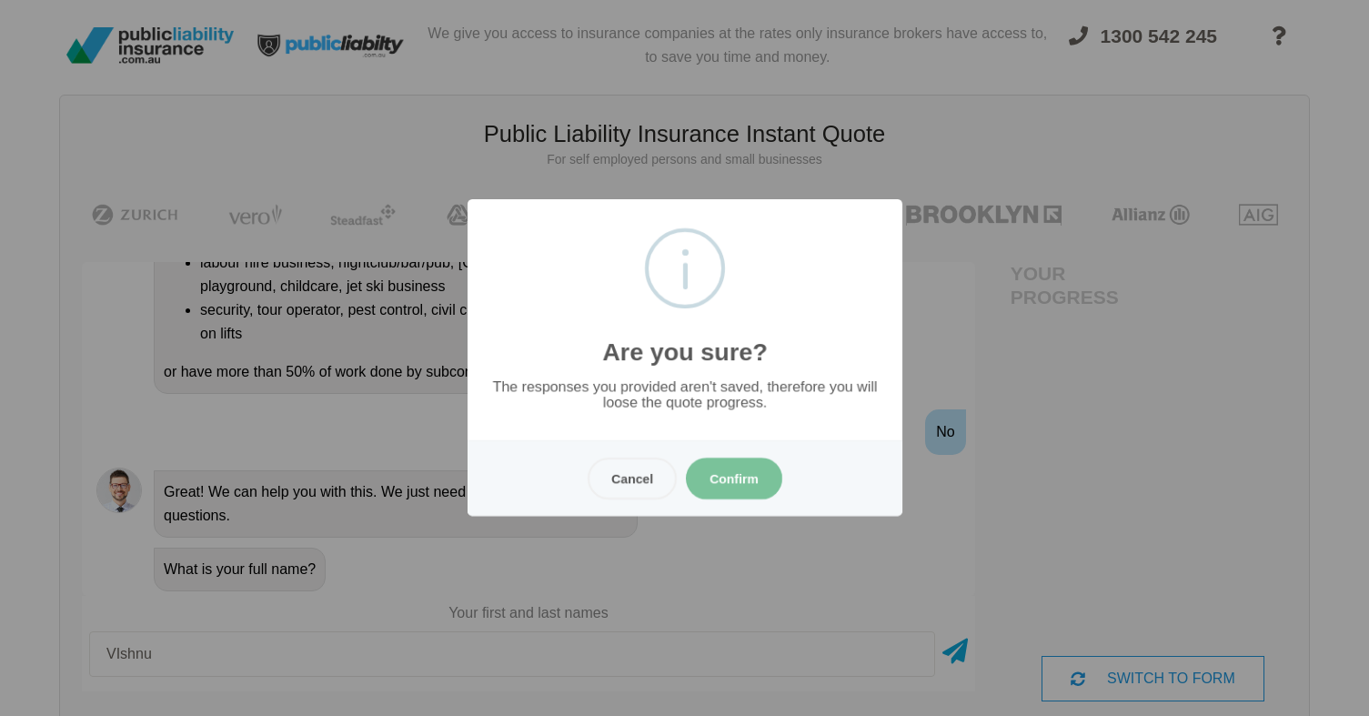
click at [647, 482] on button "Cancel" at bounding box center [632, 479] width 89 height 42
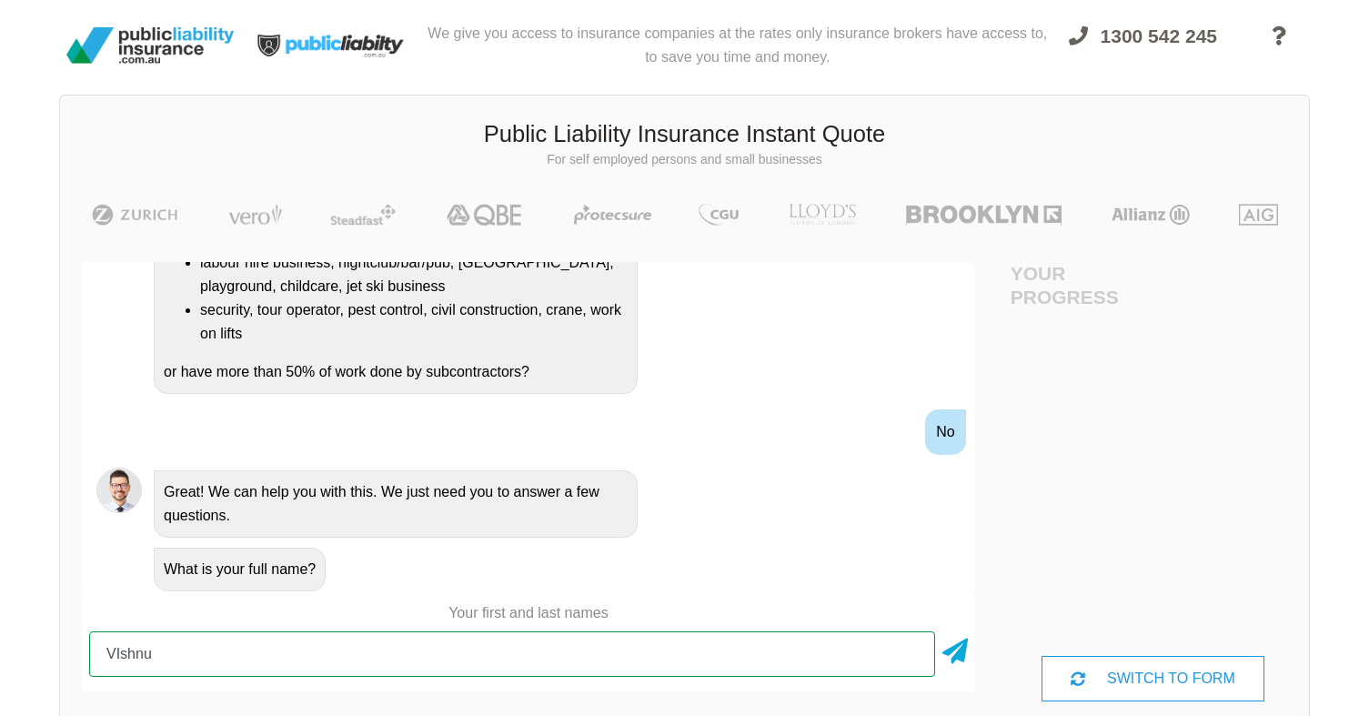
click at [247, 641] on input "VIshnu" at bounding box center [512, 653] width 846 height 45
type input "[PERSON_NAME]"
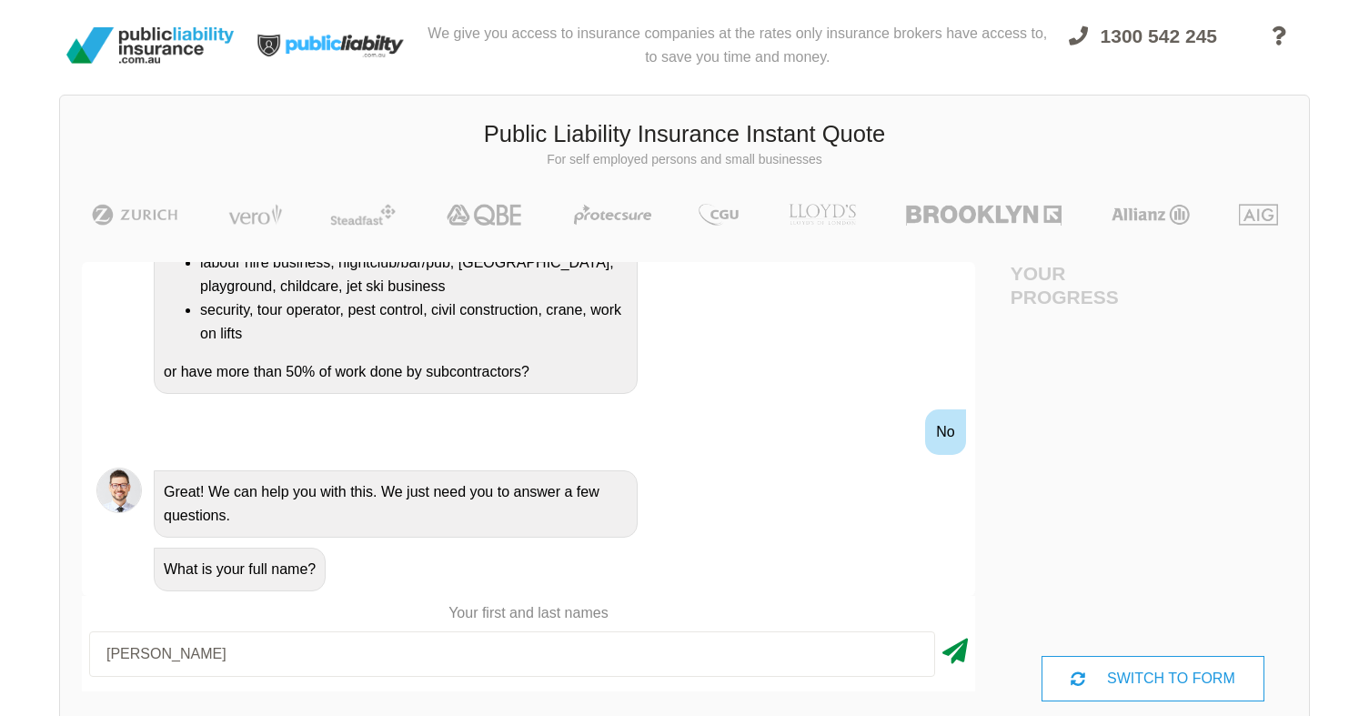
click at [942, 656] on icon at bounding box center [954, 647] width 25 height 33
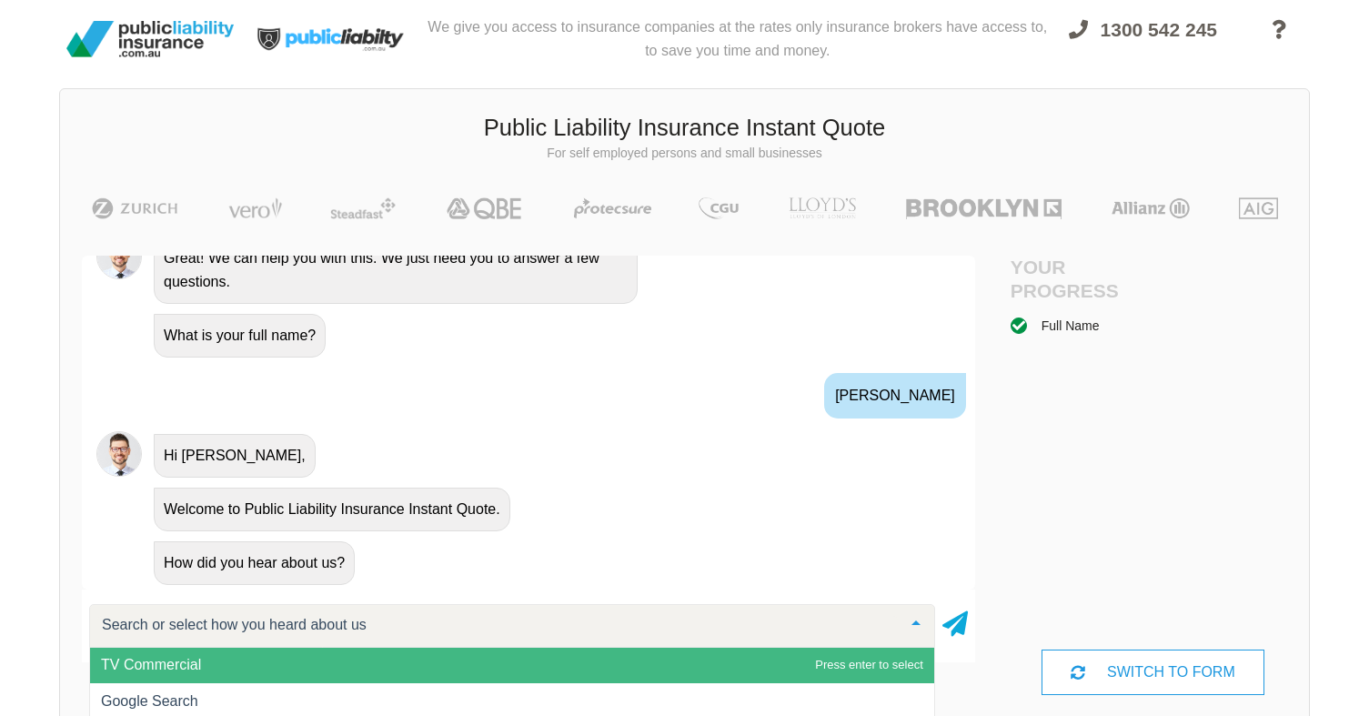
scroll to position [1, 0]
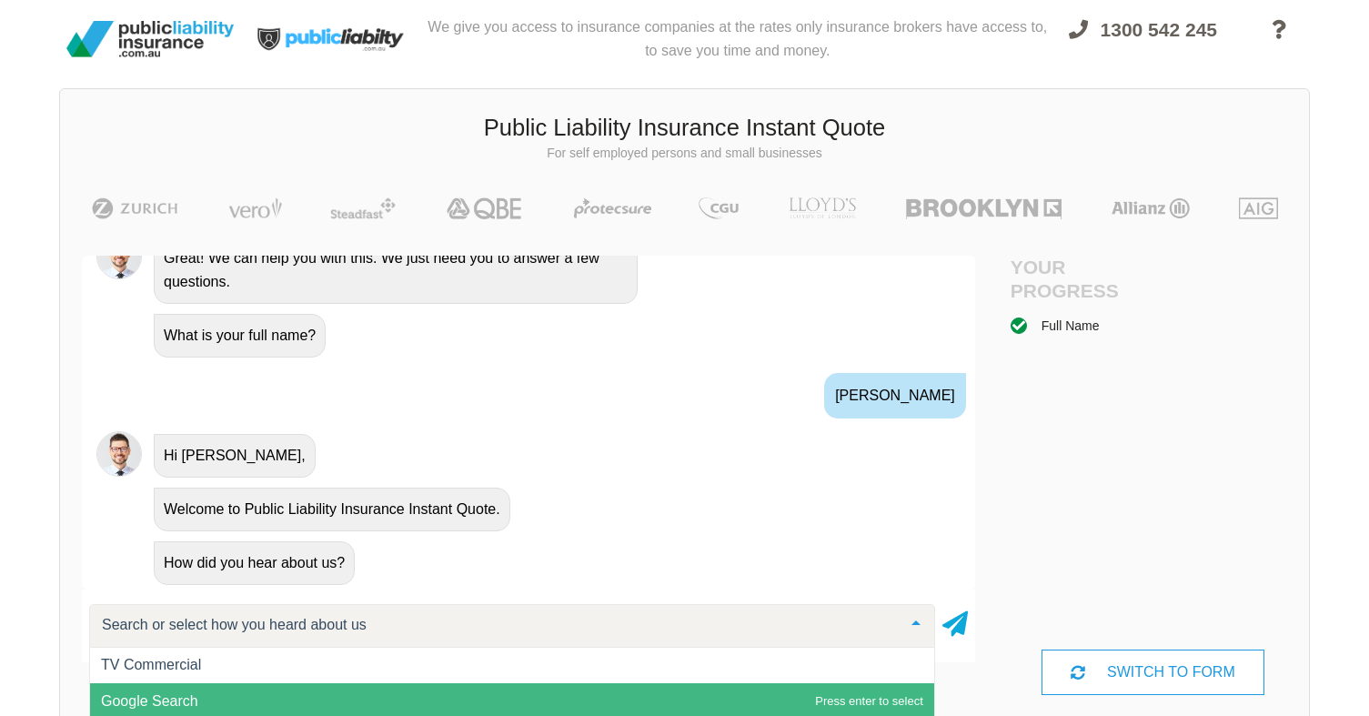
click at [271, 695] on span "Google Search" at bounding box center [512, 701] width 844 height 36
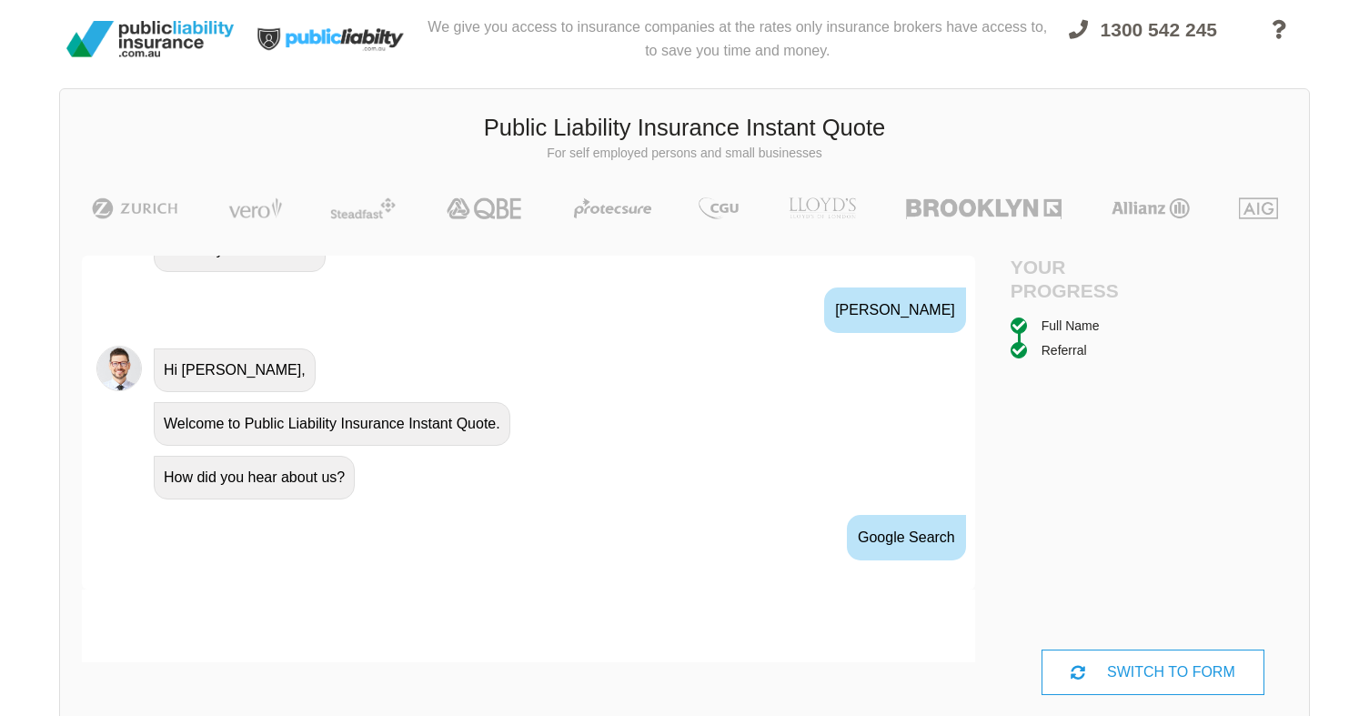
scroll to position [839, 0]
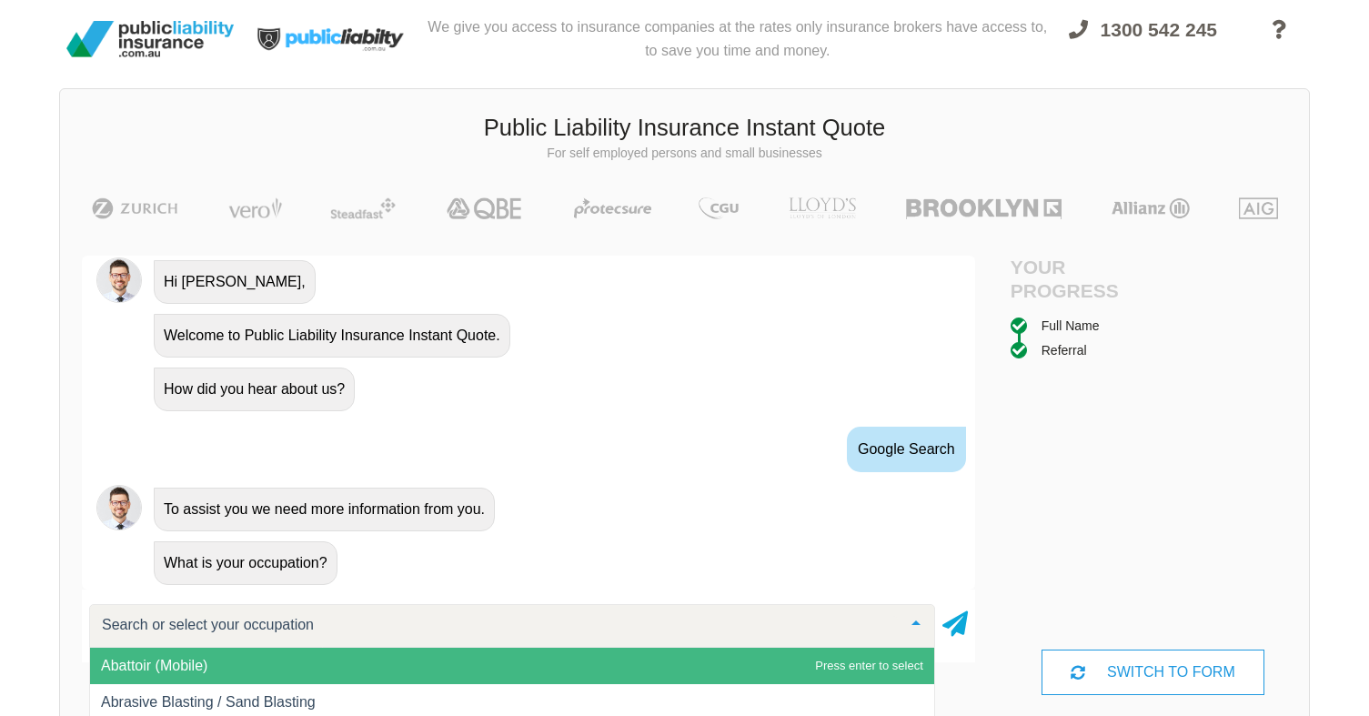
click at [289, 619] on input "text" at bounding box center [497, 625] width 800 height 18
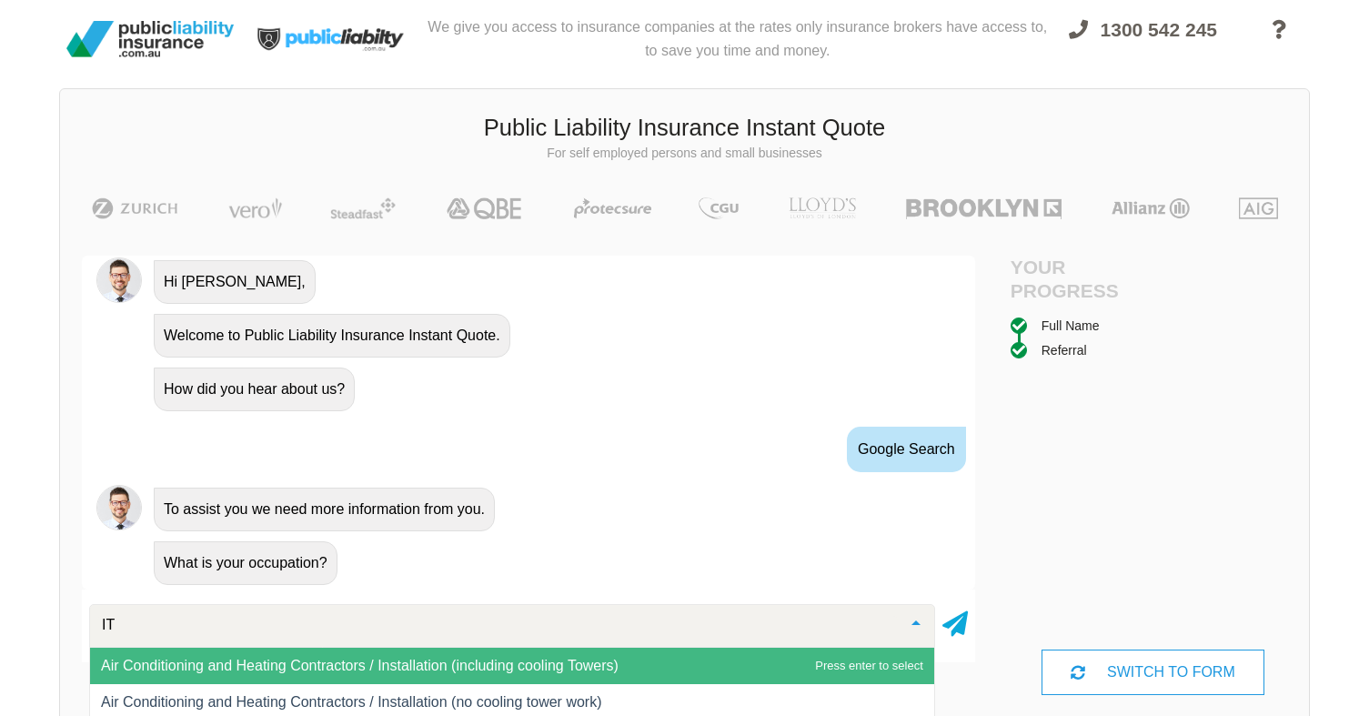
type input "I"
type input "Project"
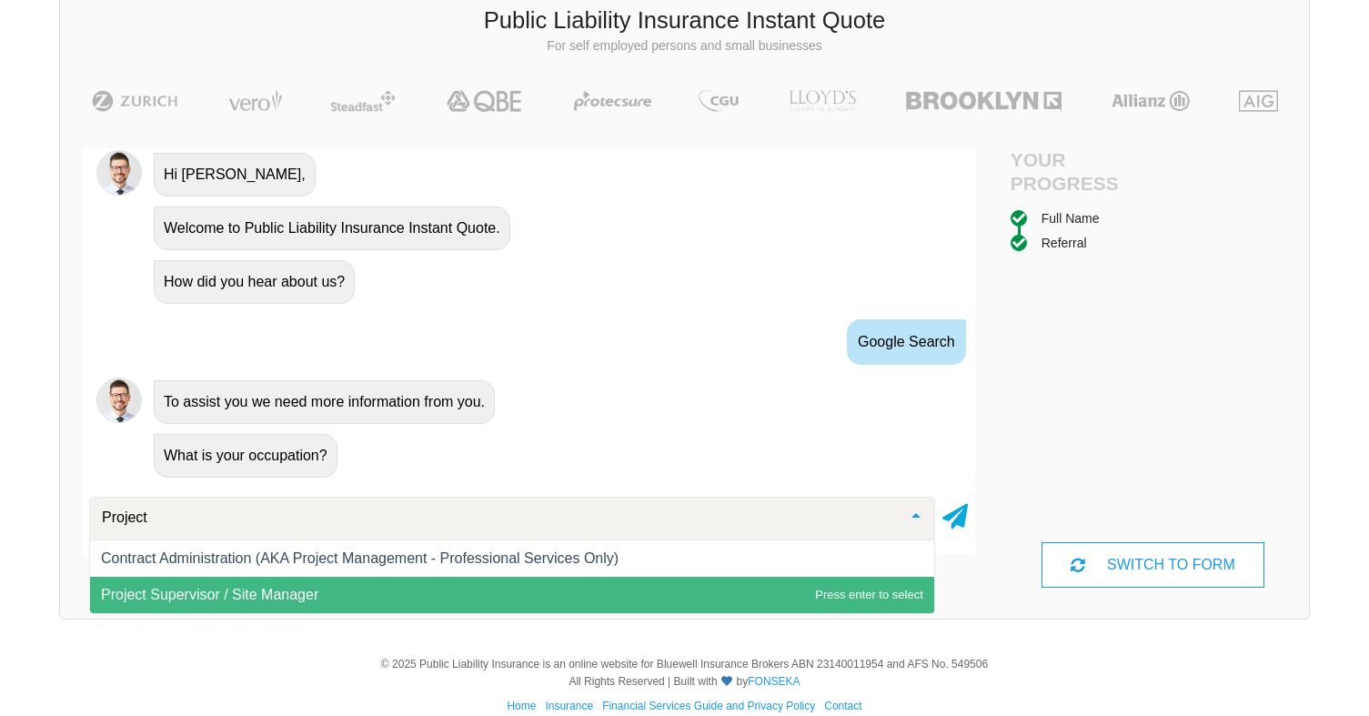
scroll to position [115, 0]
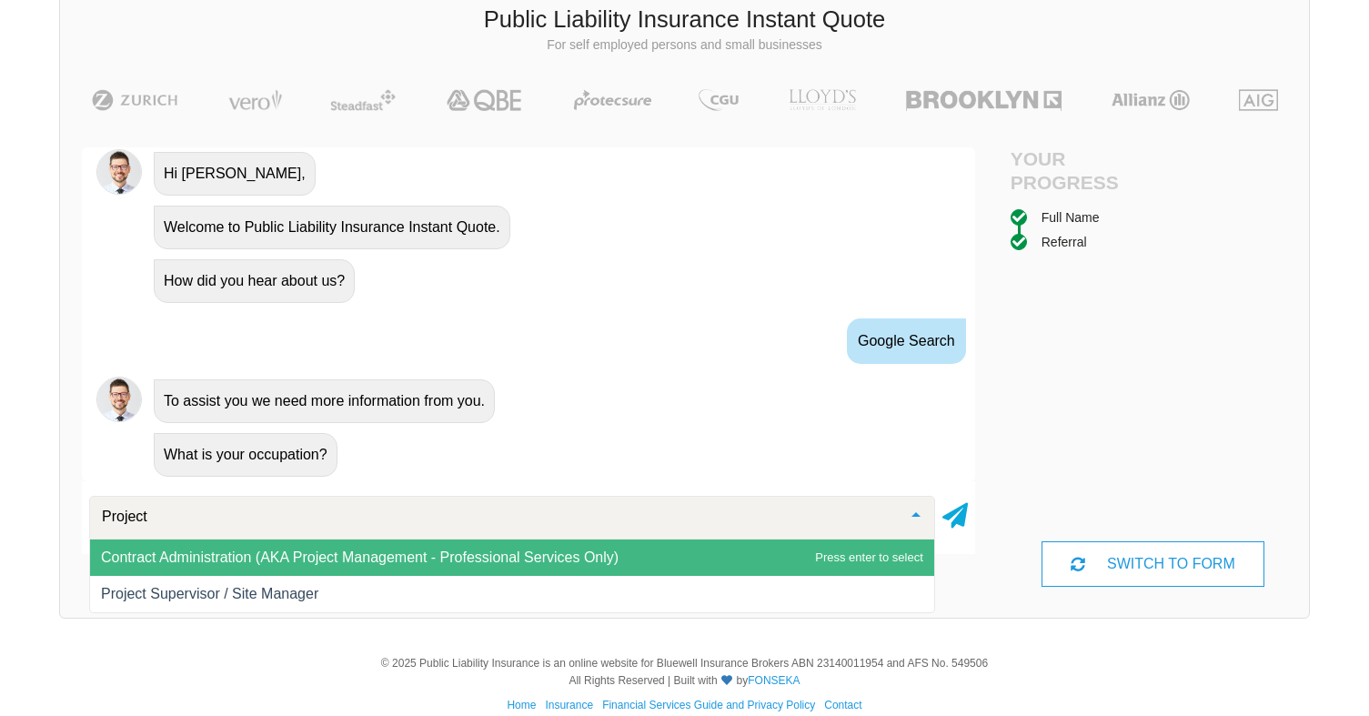
click at [868, 558] on span "Contract Administration (AKA Project Management - Professional Services Only)" at bounding box center [512, 557] width 844 height 36
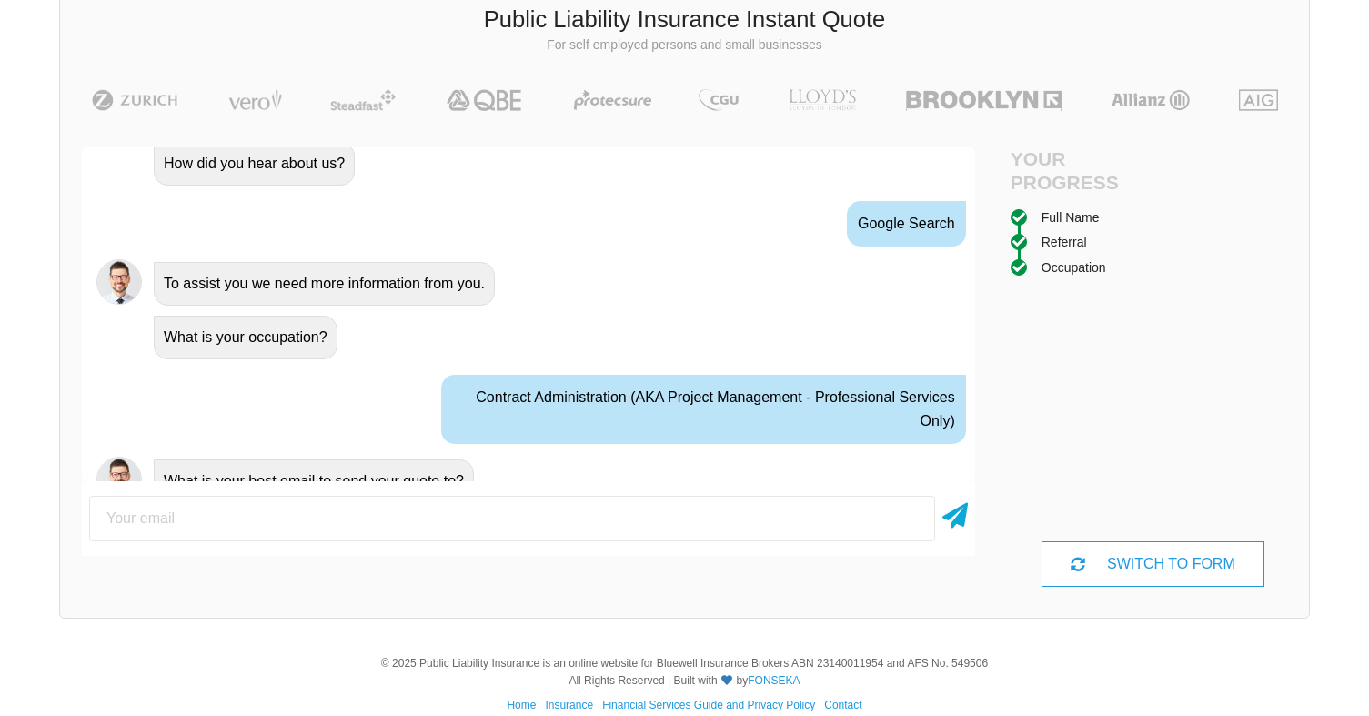
scroll to position [982, 0]
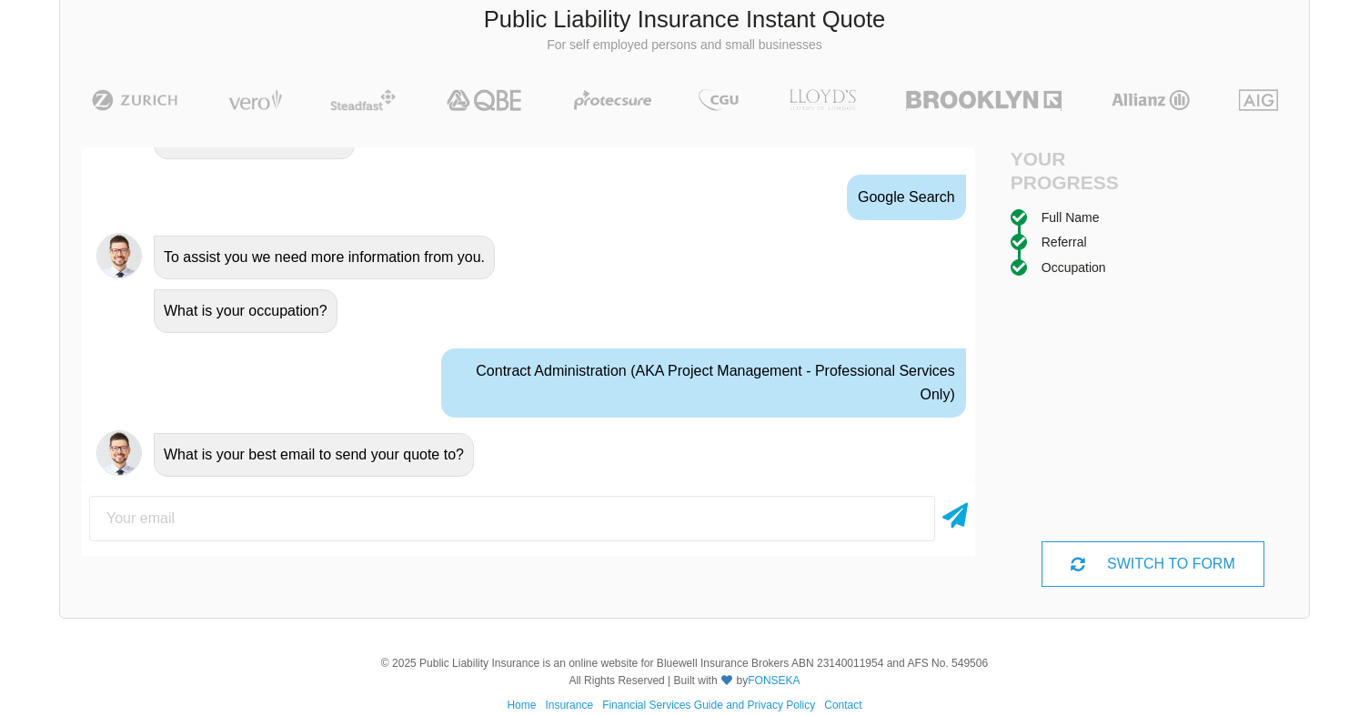
click at [318, 508] on input "email" at bounding box center [512, 518] width 846 height 45
type input "m"
type input "[EMAIL_ADDRESS][DOMAIN_NAME]"
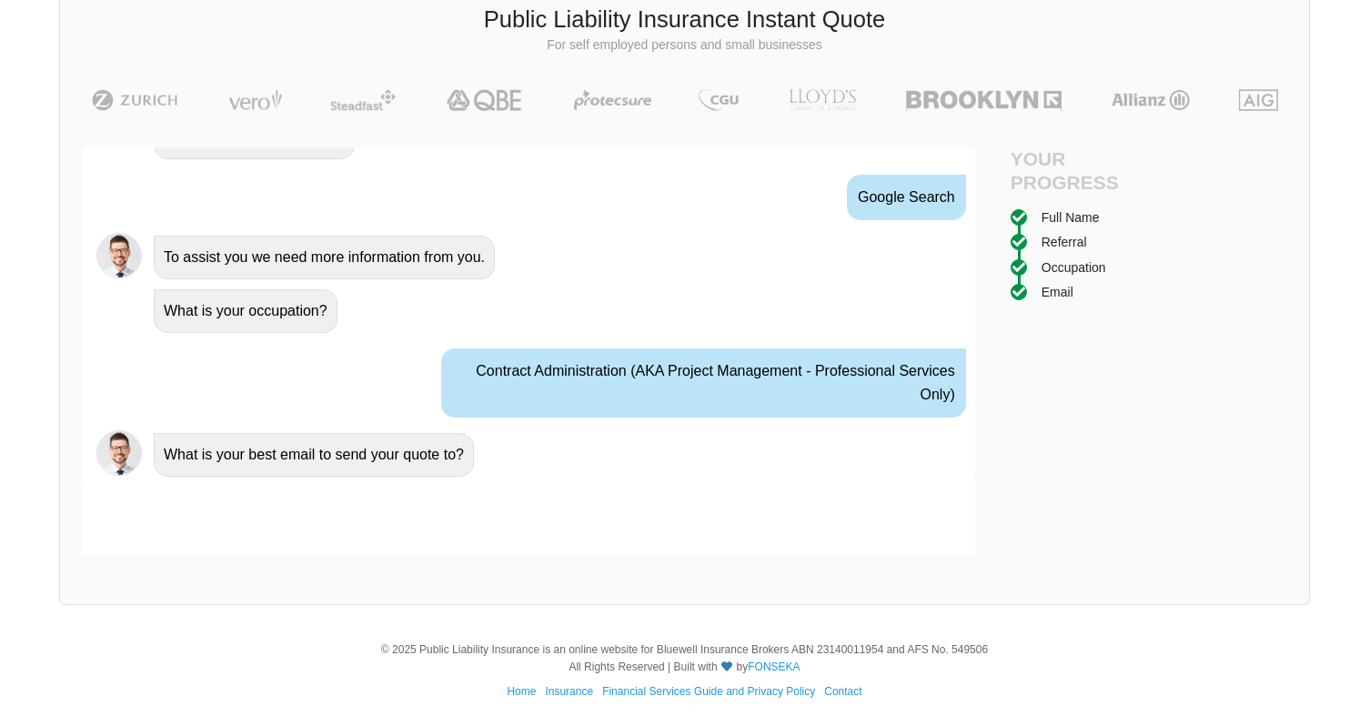
scroll to position [1102, 0]
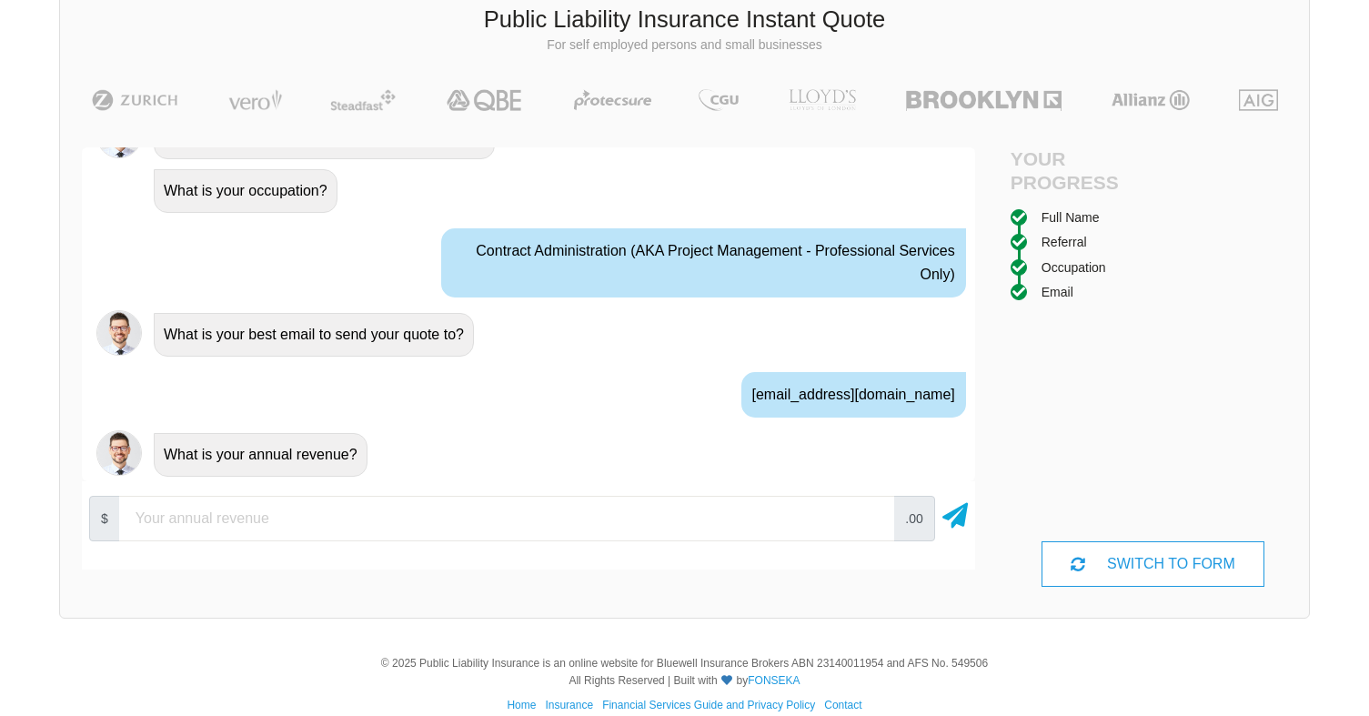
click at [195, 520] on input "number" at bounding box center [506, 518] width 775 height 45
type input "250000"
click at [956, 519] on icon at bounding box center [954, 512] width 25 height 33
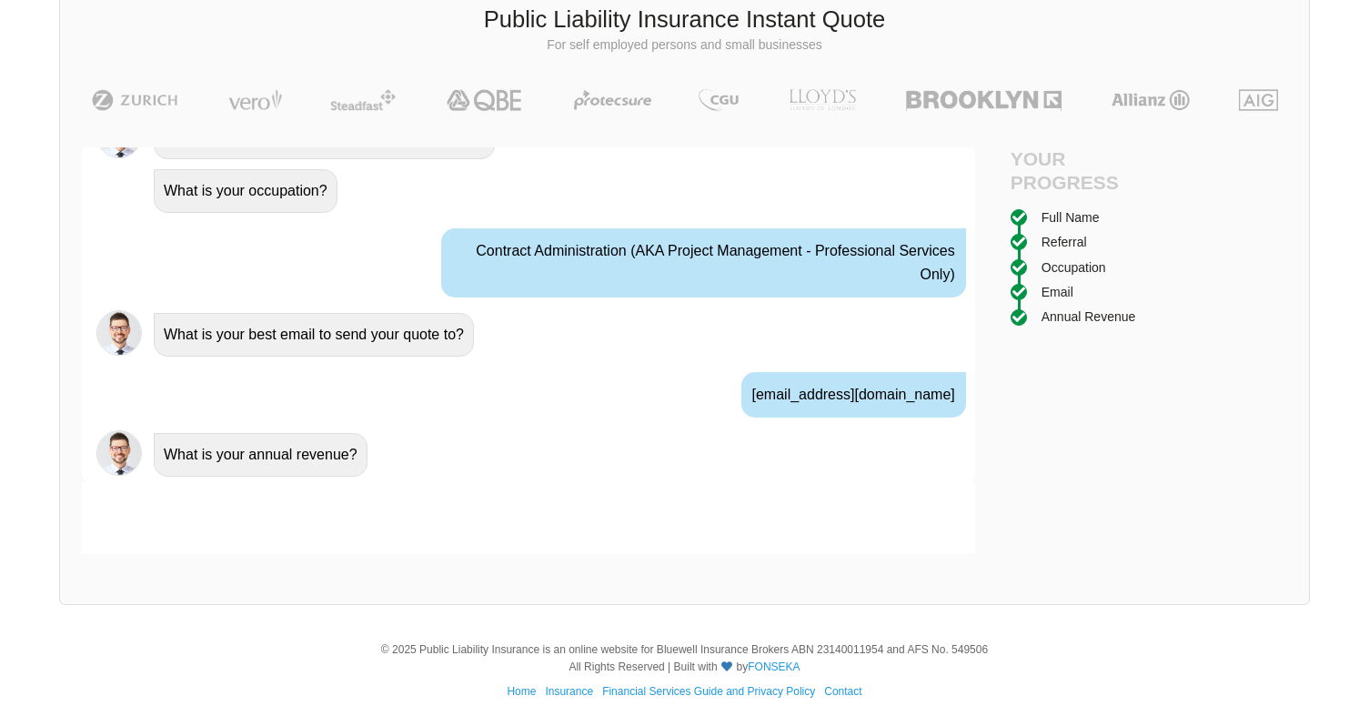
scroll to position [1223, 0]
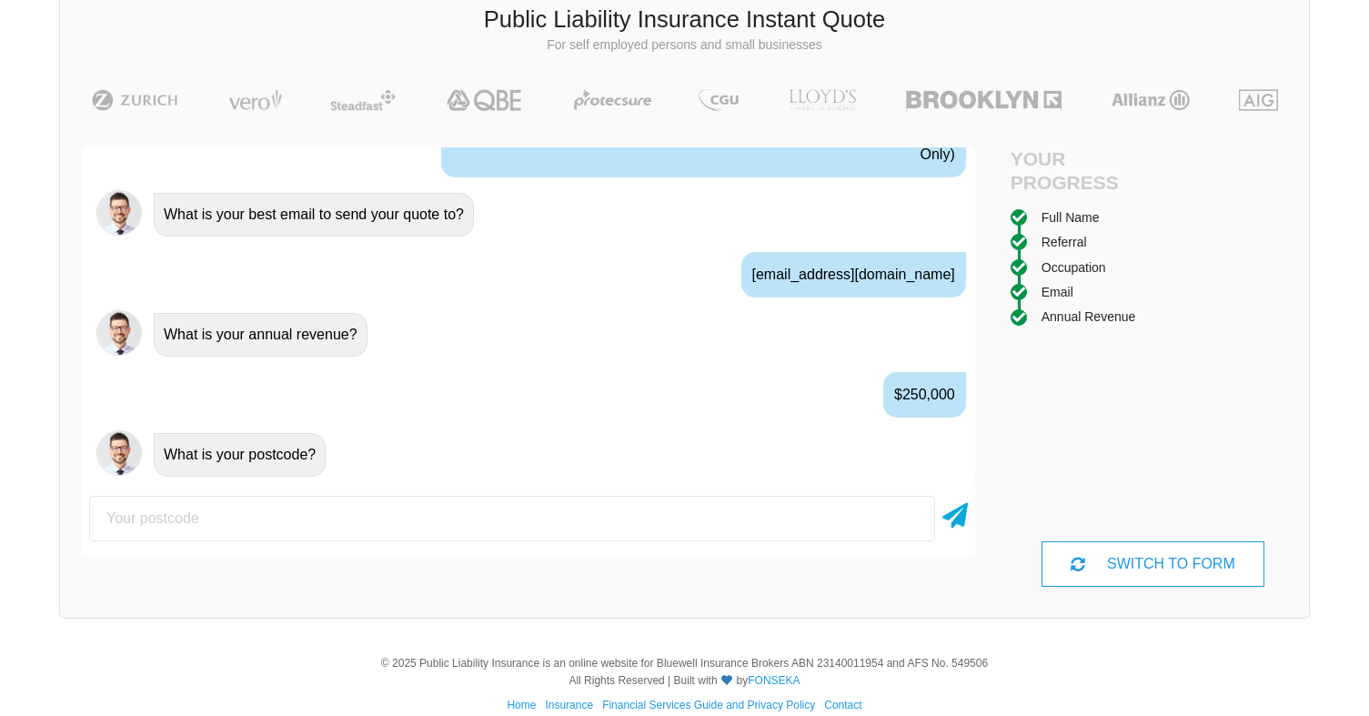
click at [268, 522] on input "number" at bounding box center [512, 518] width 846 height 45
type input "4300"
click at [957, 515] on icon at bounding box center [954, 512] width 25 height 33
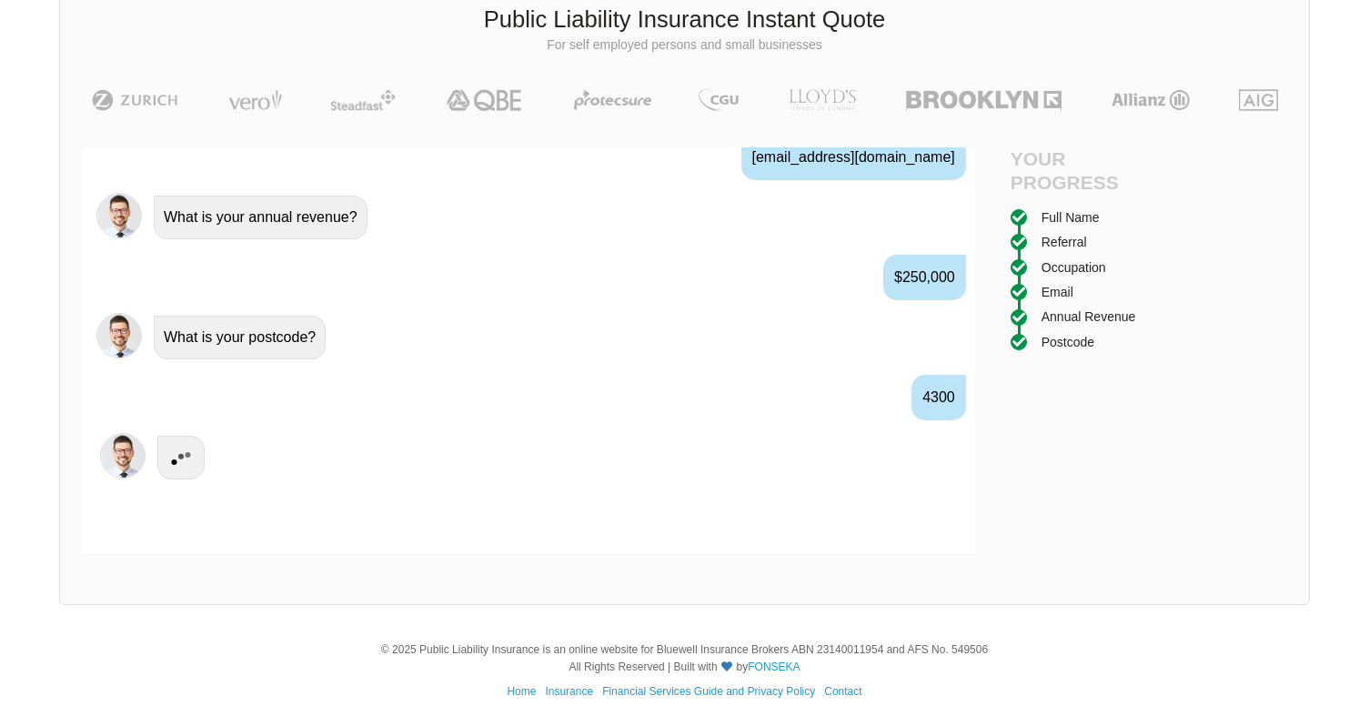
scroll to position [1343, 0]
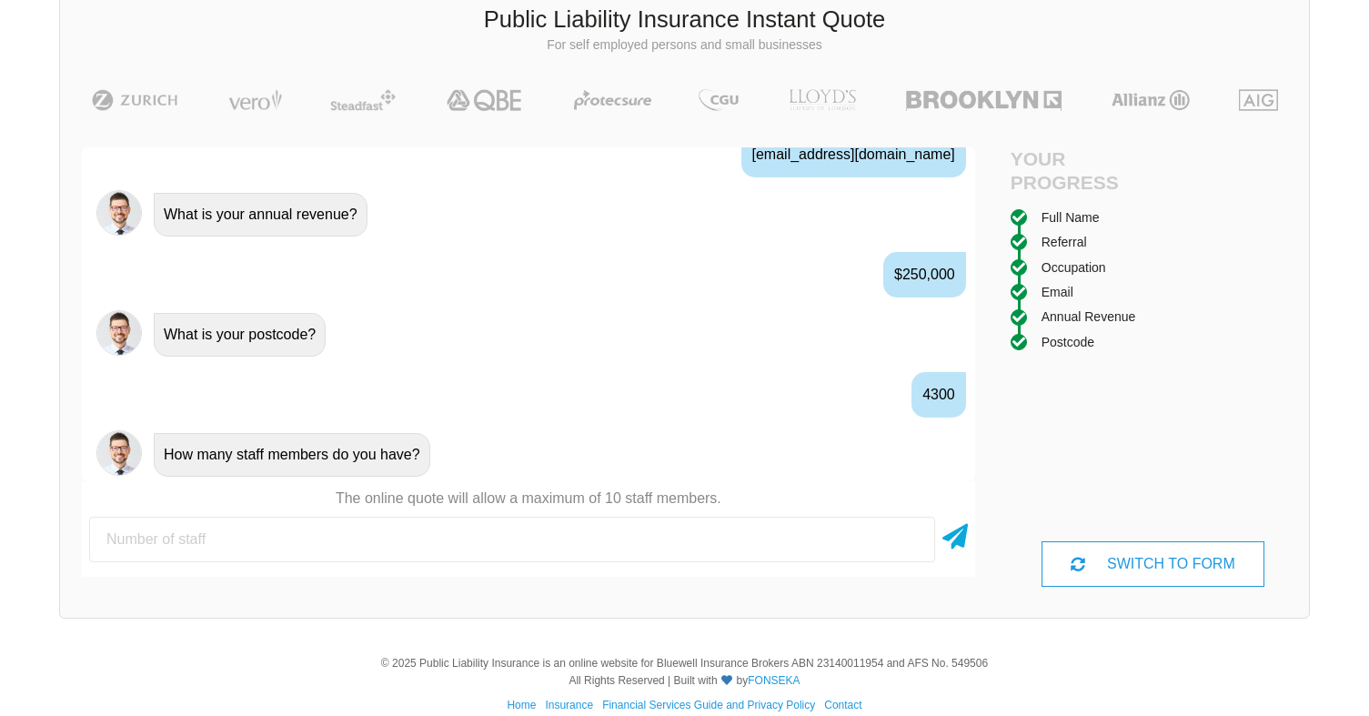
click at [281, 518] on input "number" at bounding box center [512, 539] width 846 height 45
type input "2"
type input "1"
type input "2"
type input "1"
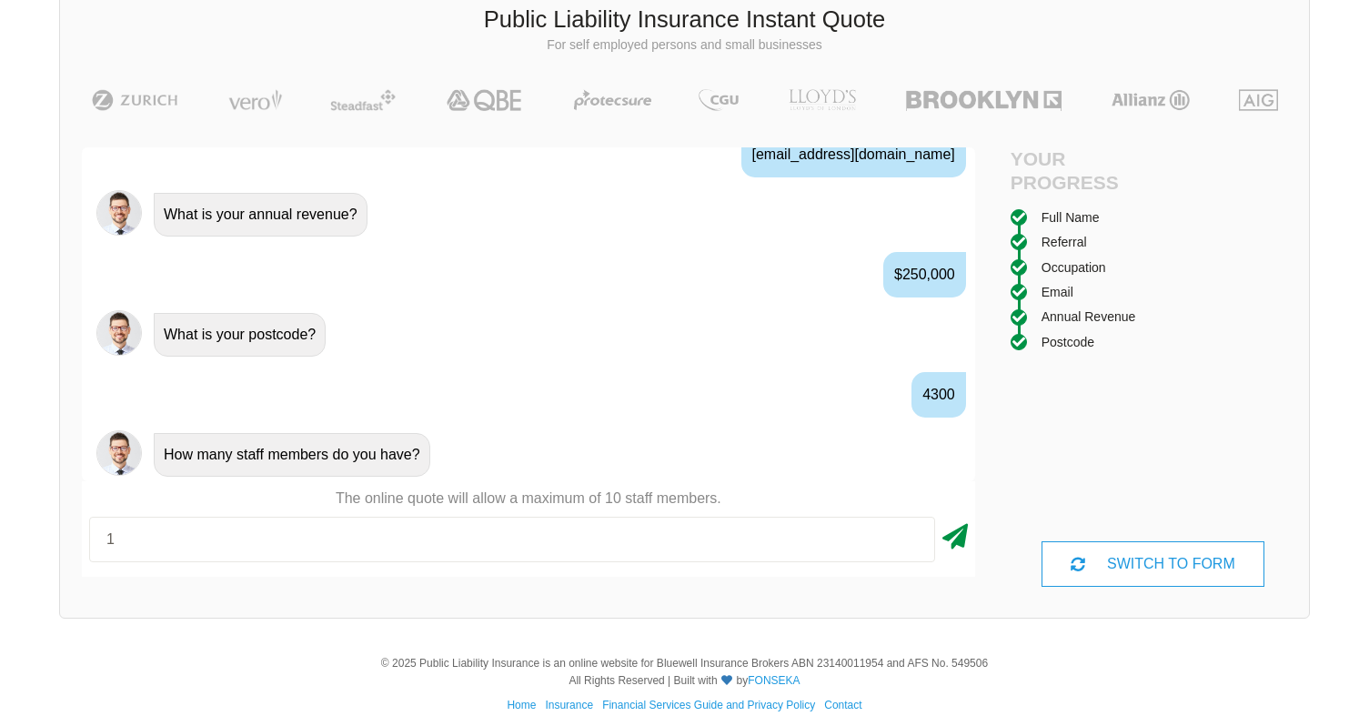
click at [955, 539] on icon at bounding box center [954, 533] width 25 height 33
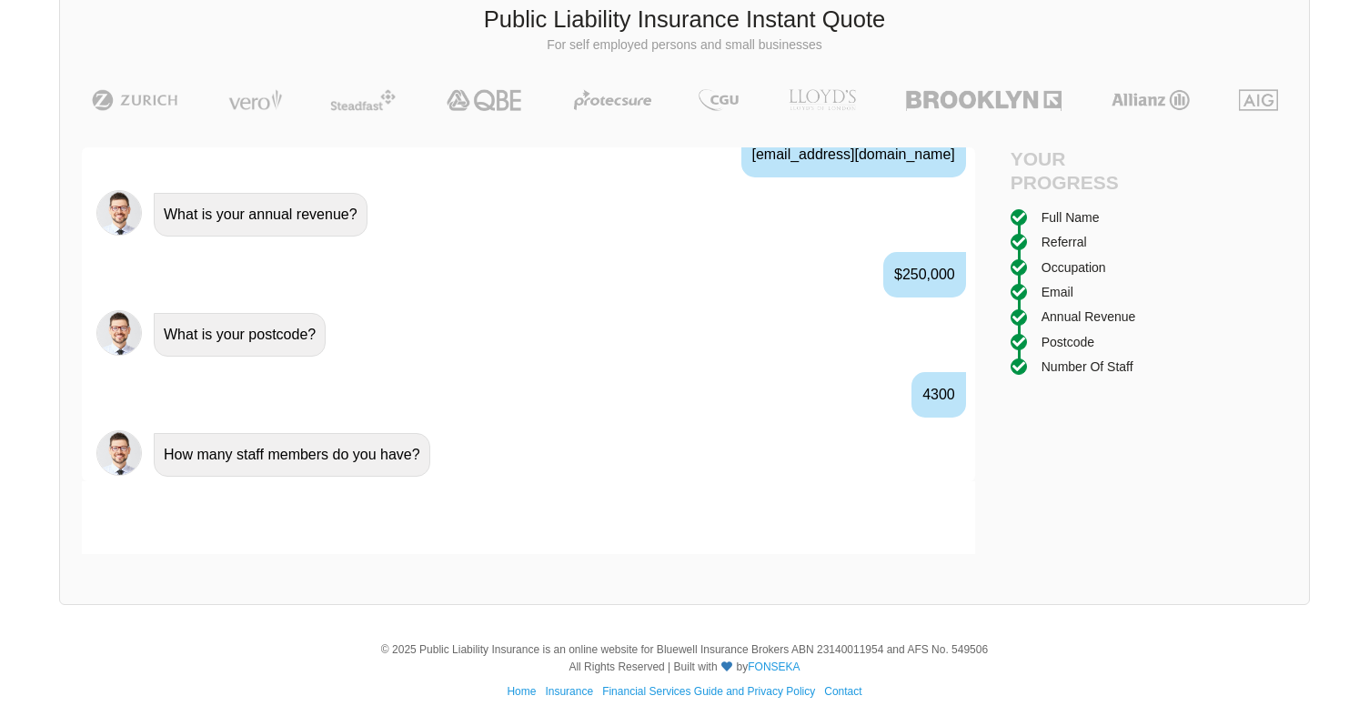
scroll to position [1463, 0]
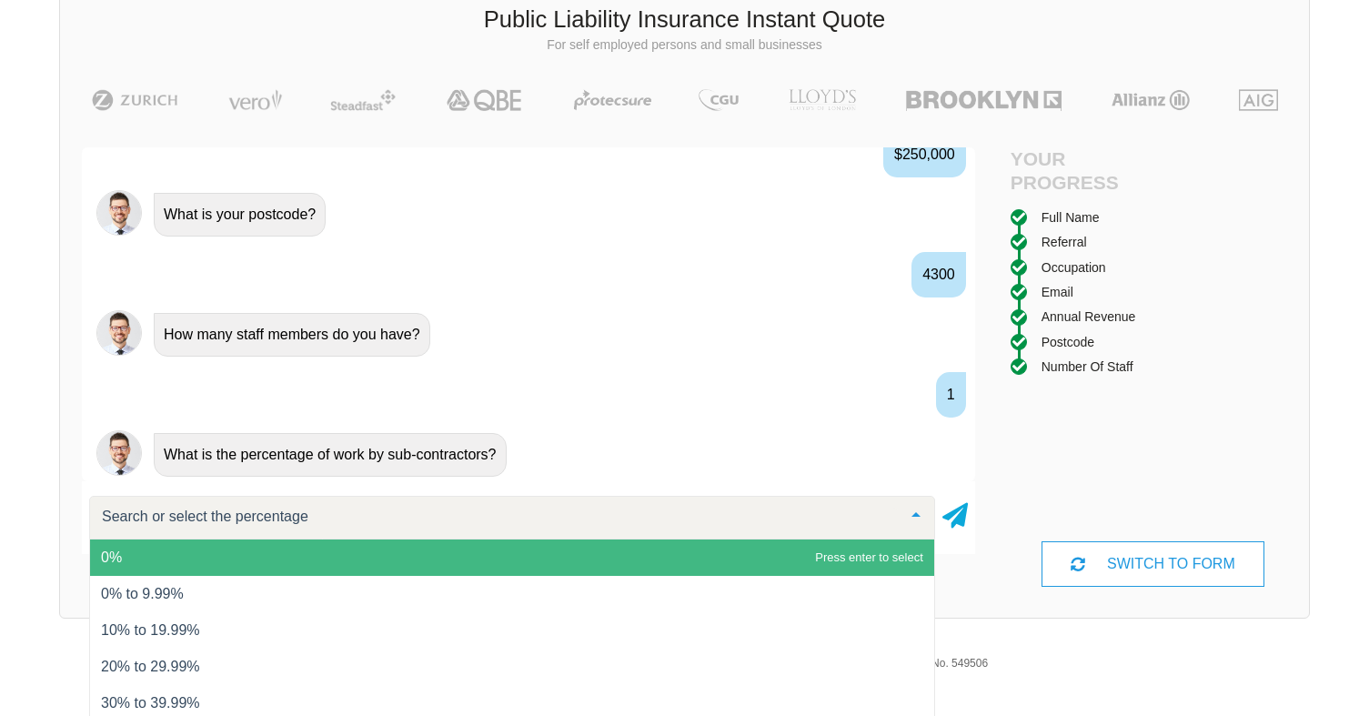
click at [355, 570] on span "0%" at bounding box center [512, 557] width 844 height 36
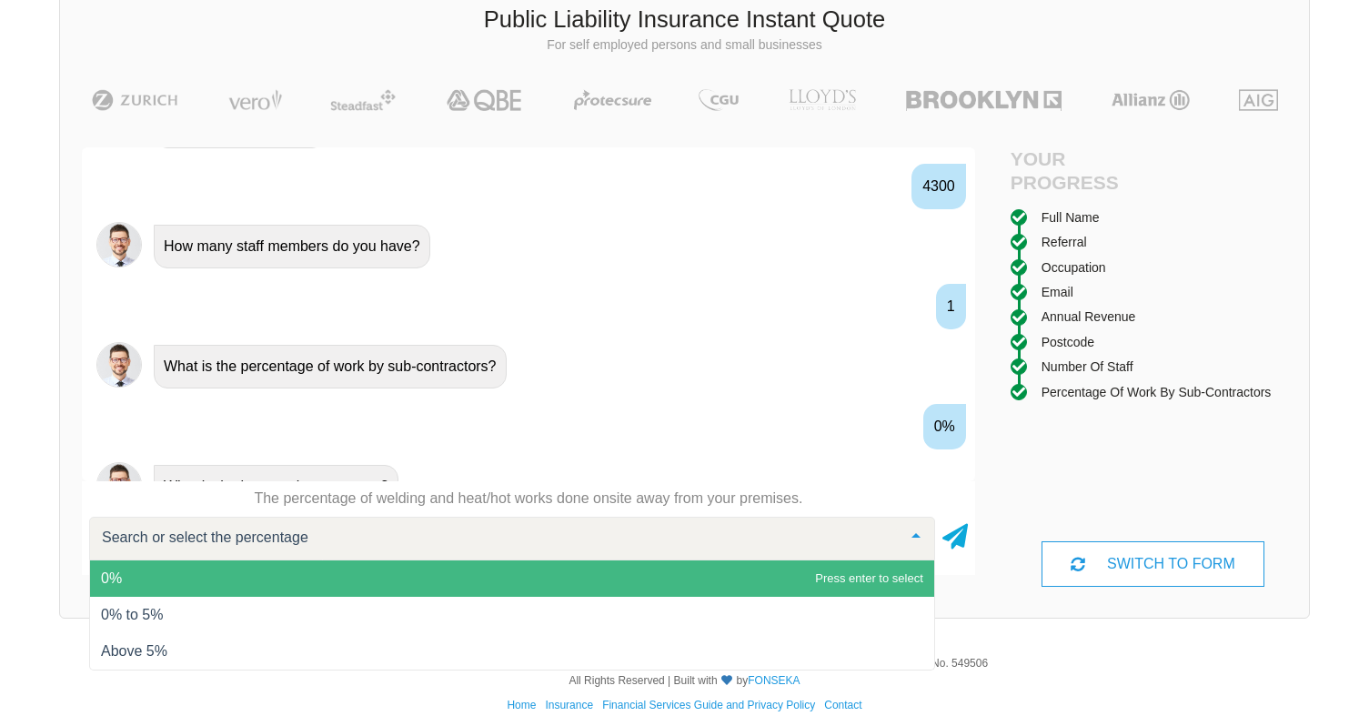
scroll to position [1583, 0]
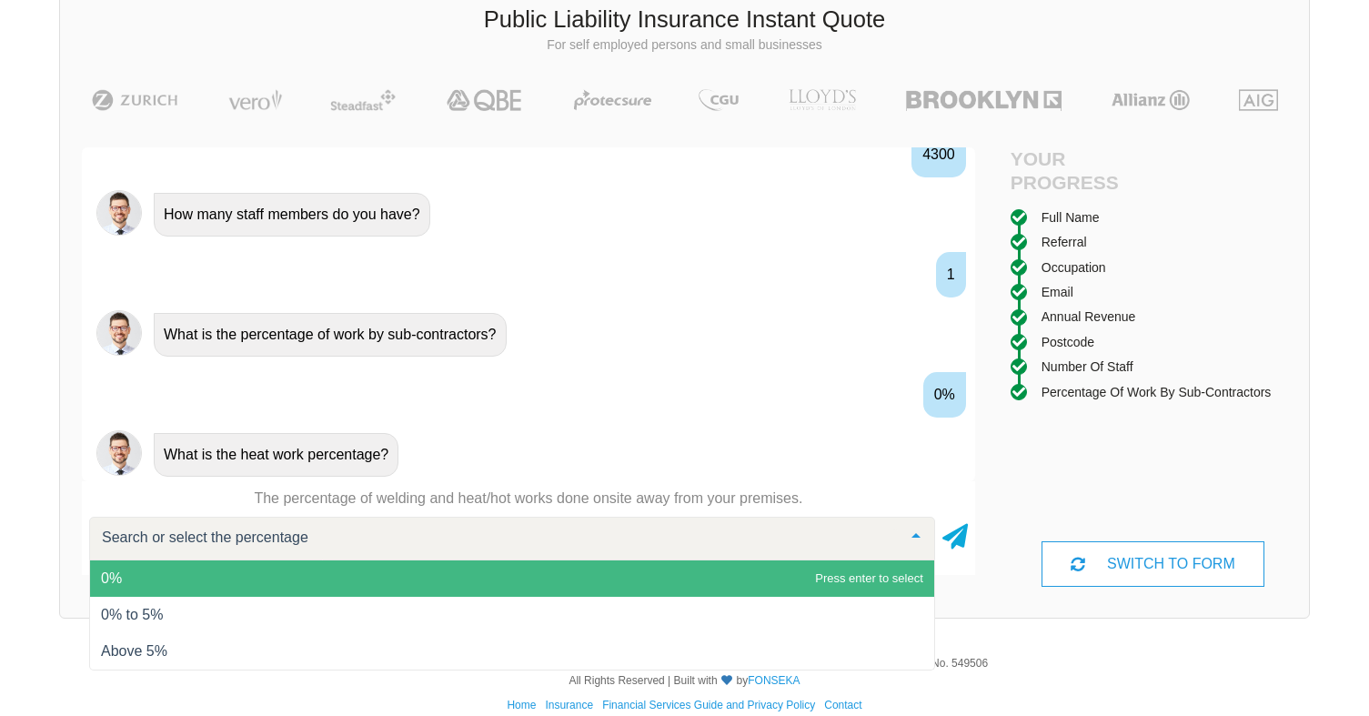
click at [409, 580] on span "0%" at bounding box center [512, 578] width 844 height 36
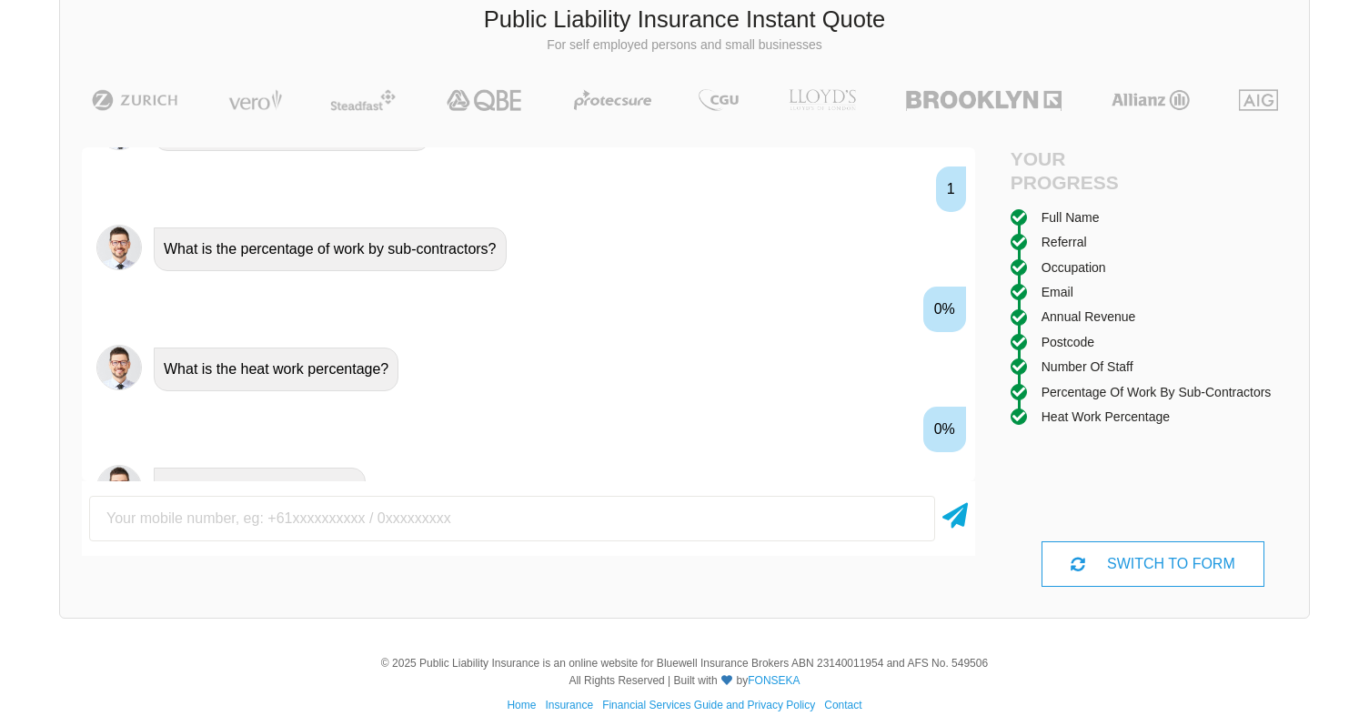
scroll to position [1703, 0]
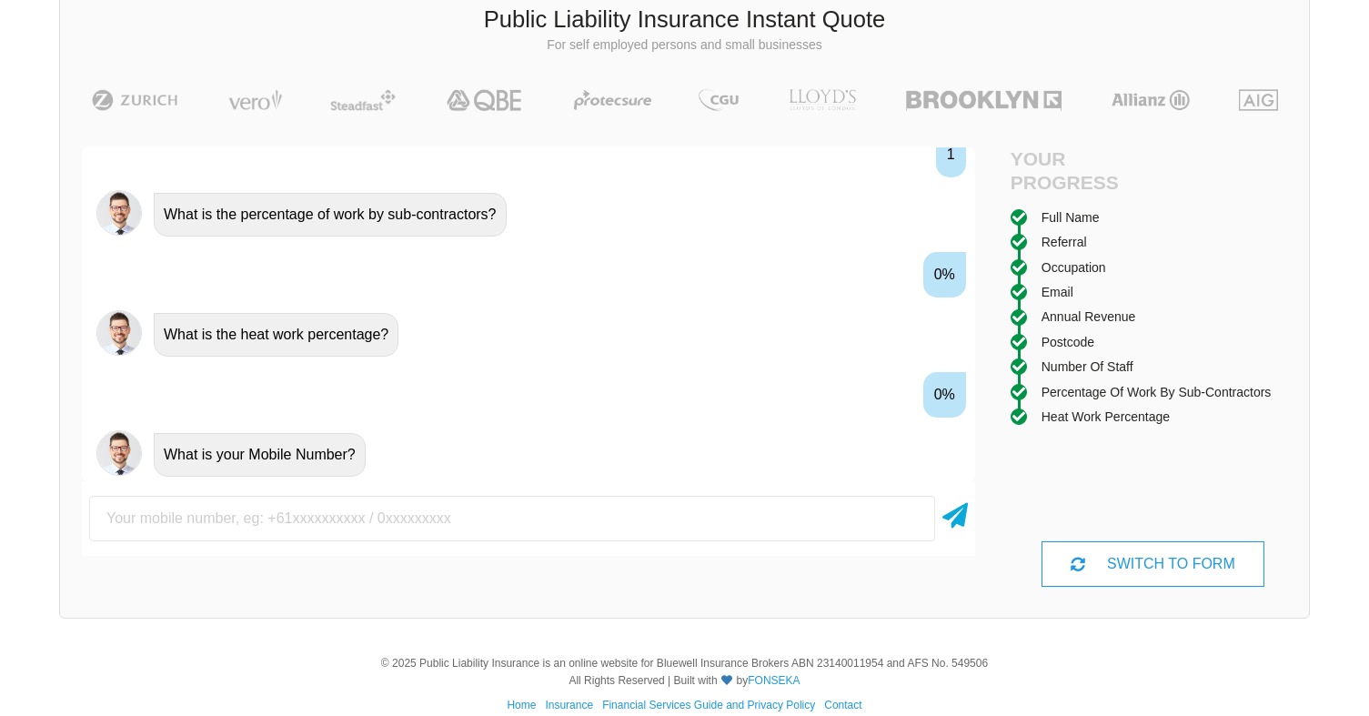
click at [386, 524] on input "text" at bounding box center [512, 518] width 846 height 45
type input "0414811120"
click at [951, 517] on icon at bounding box center [954, 512] width 25 height 33
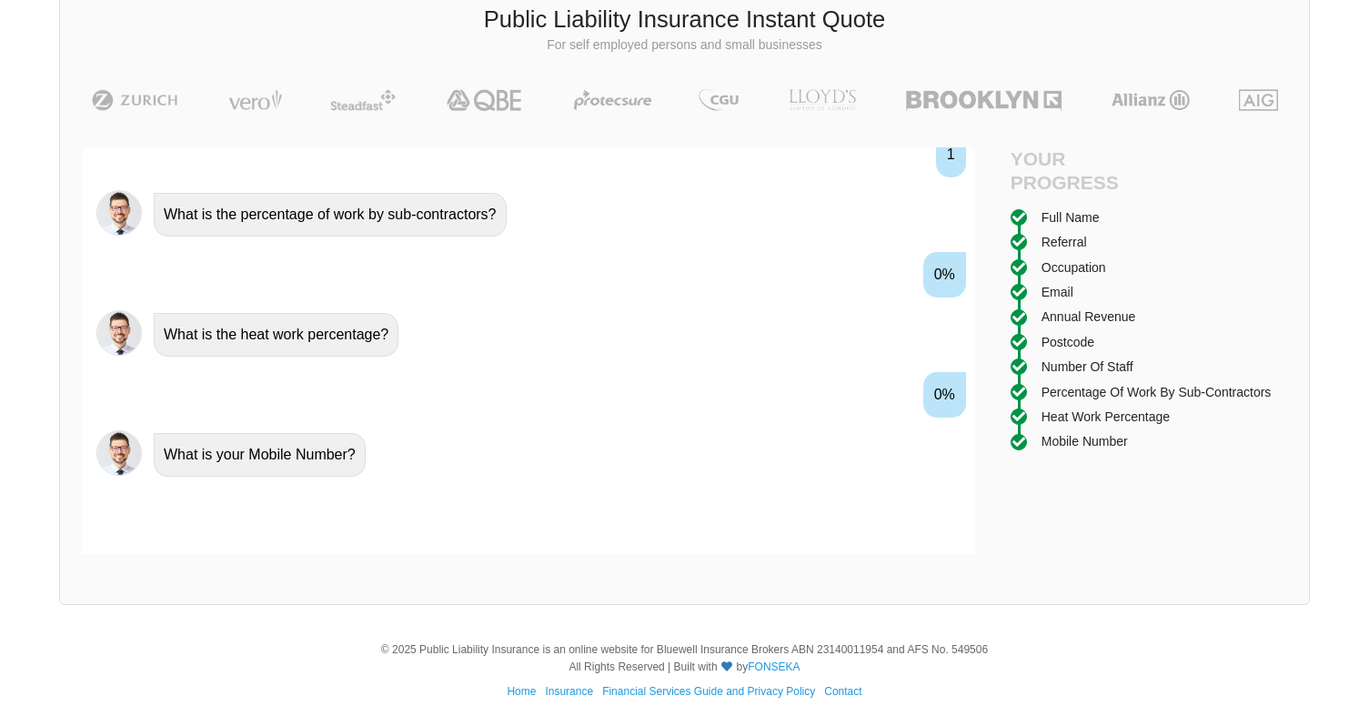
scroll to position [1823, 0]
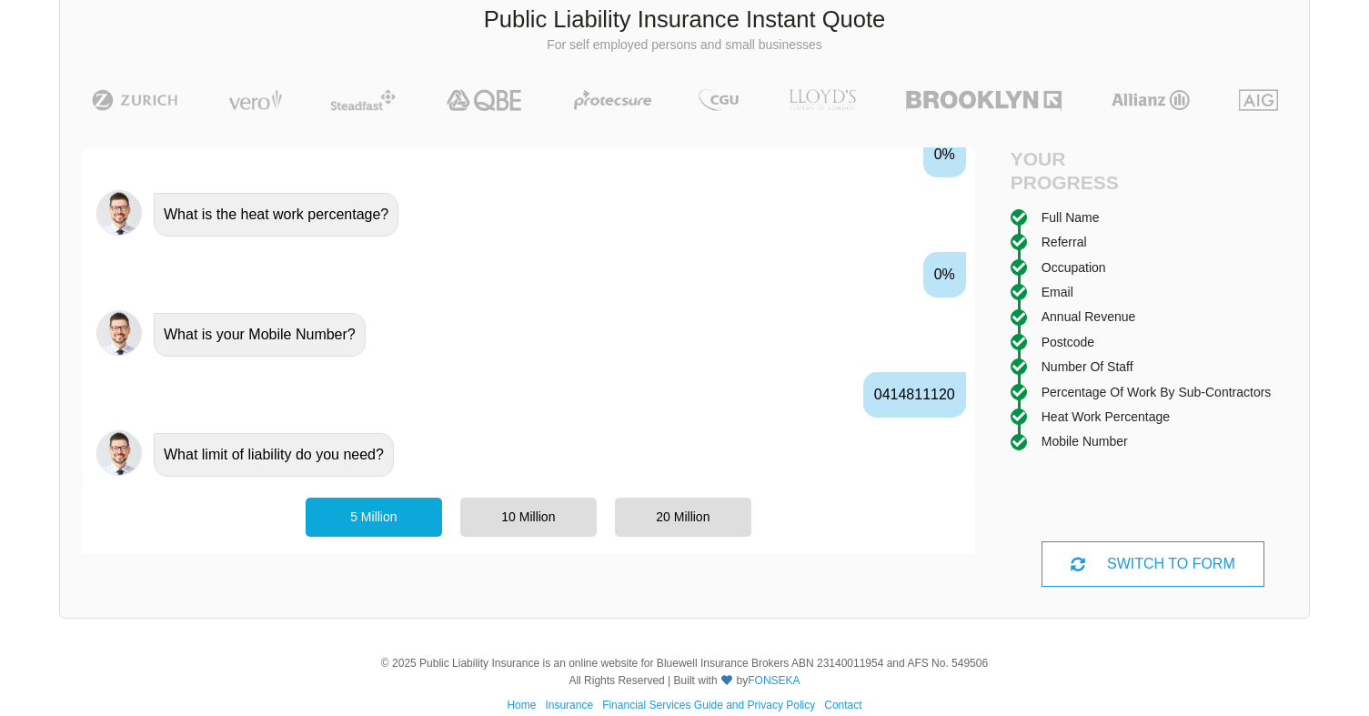
click at [363, 514] on div "5 Million" at bounding box center [374, 517] width 136 height 38
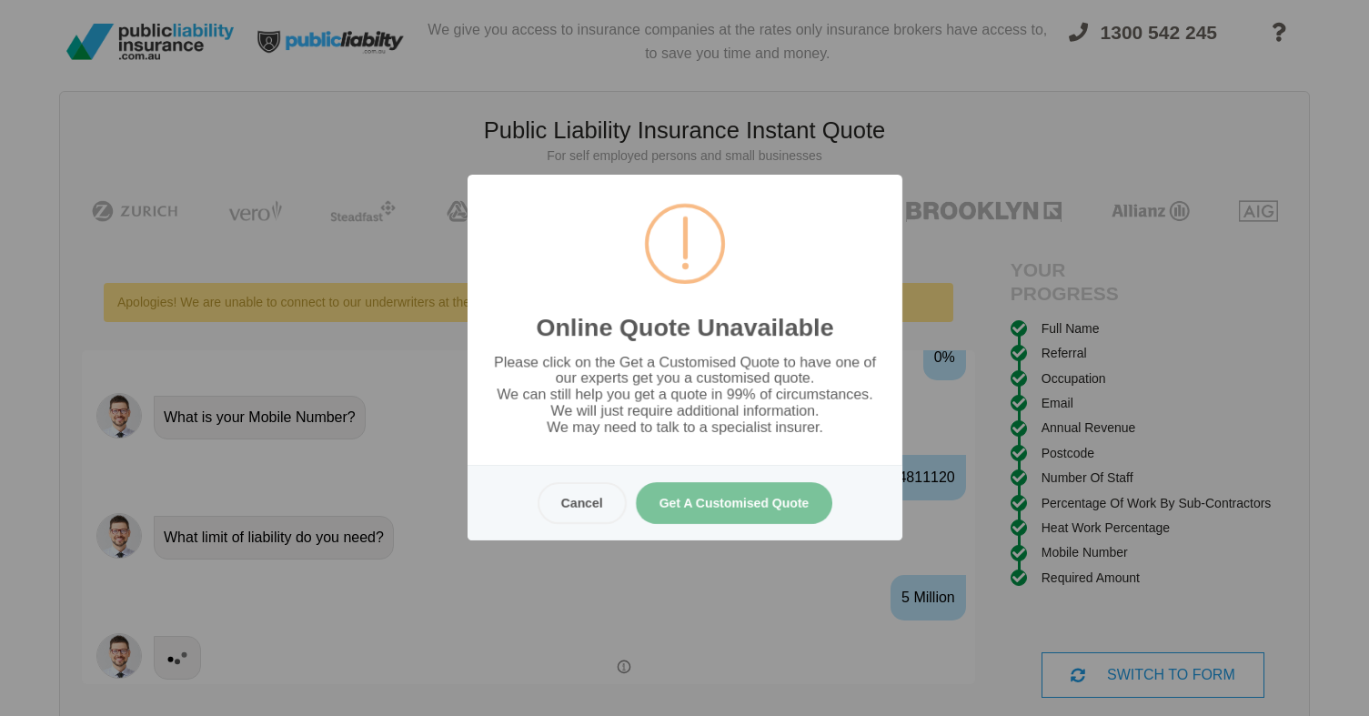
scroll to position [0, 0]
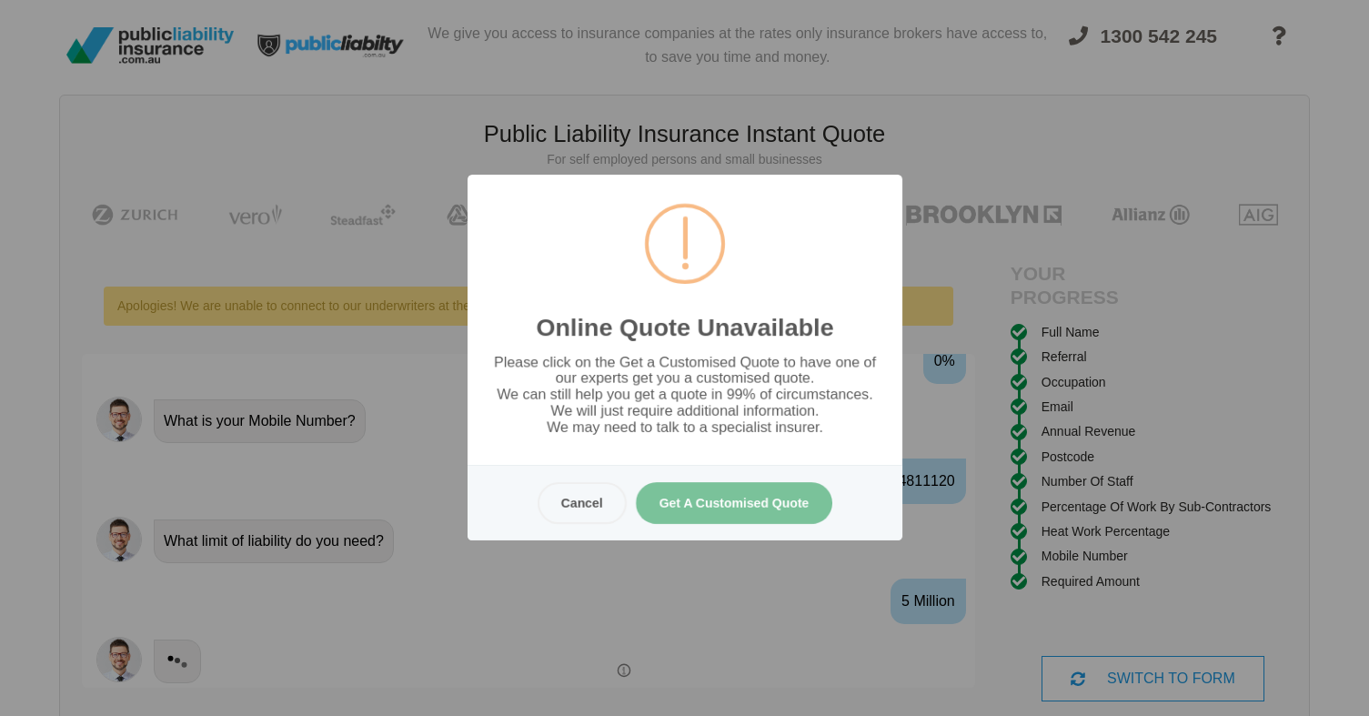
click at [576, 502] on button "Cancel" at bounding box center [581, 503] width 89 height 42
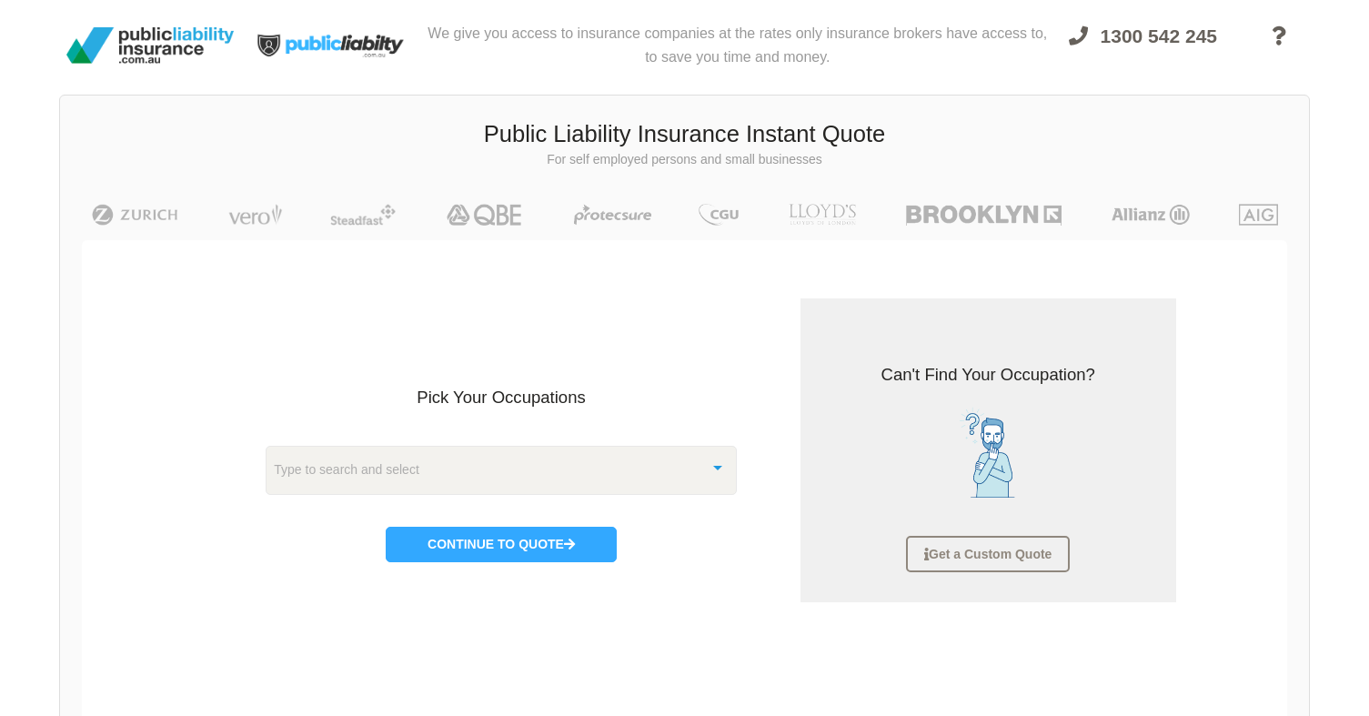
scroll to position [45, 0]
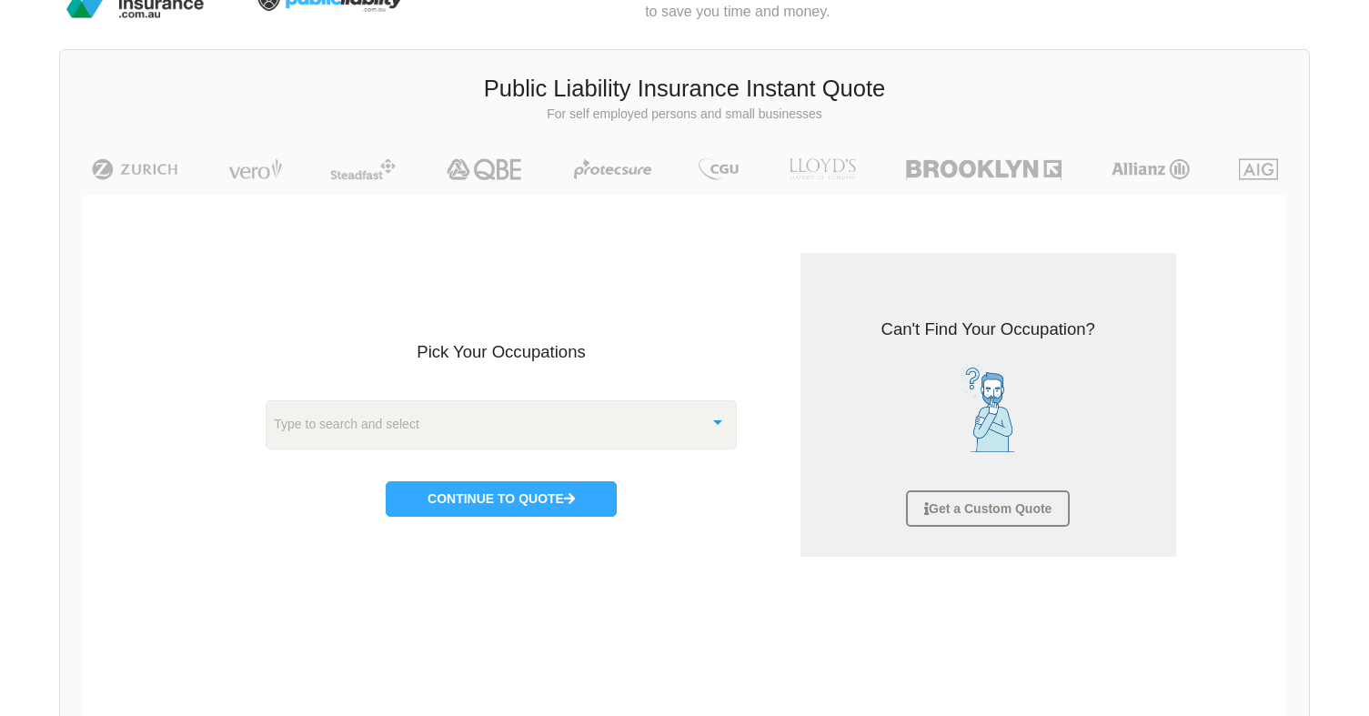
click at [614, 436] on div "Type to search and select" at bounding box center [501, 424] width 471 height 49
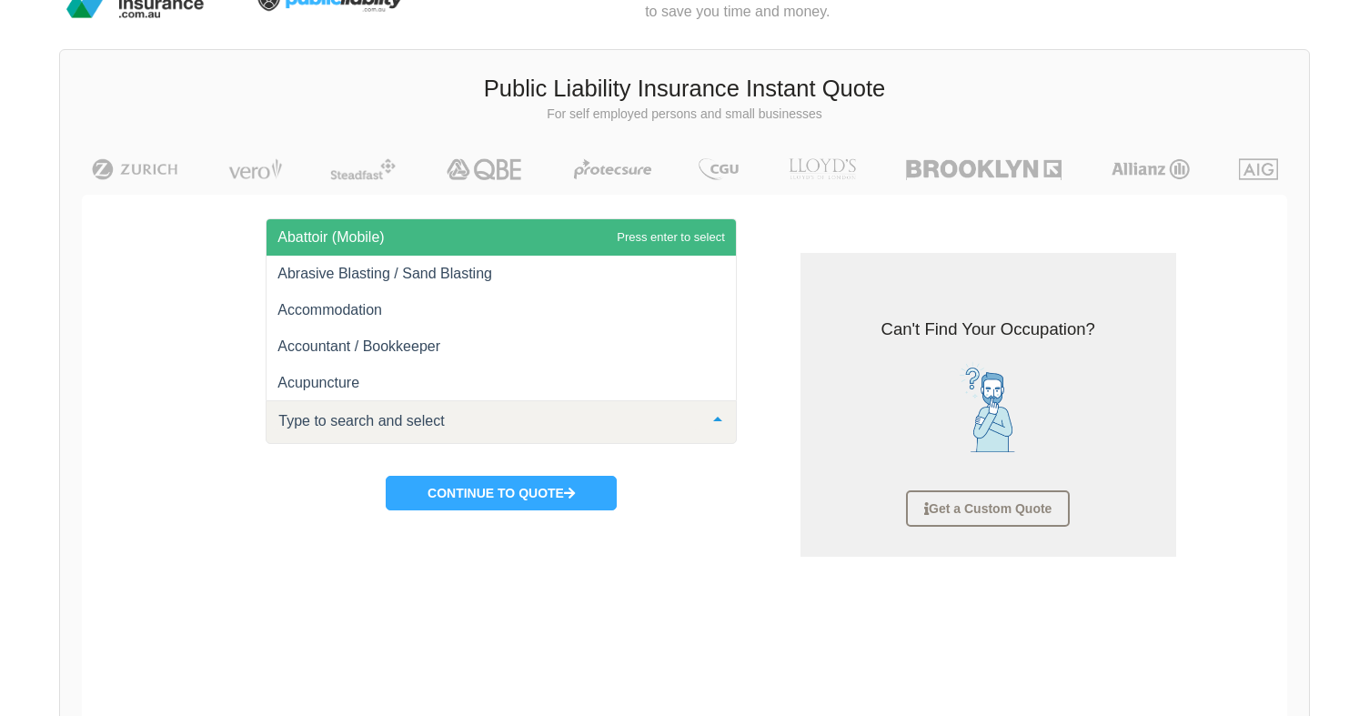
click at [1010, 60] on div "Public Liability Insurance Instant Quote For self employed persons and small bu…" at bounding box center [684, 97] width 1249 height 77
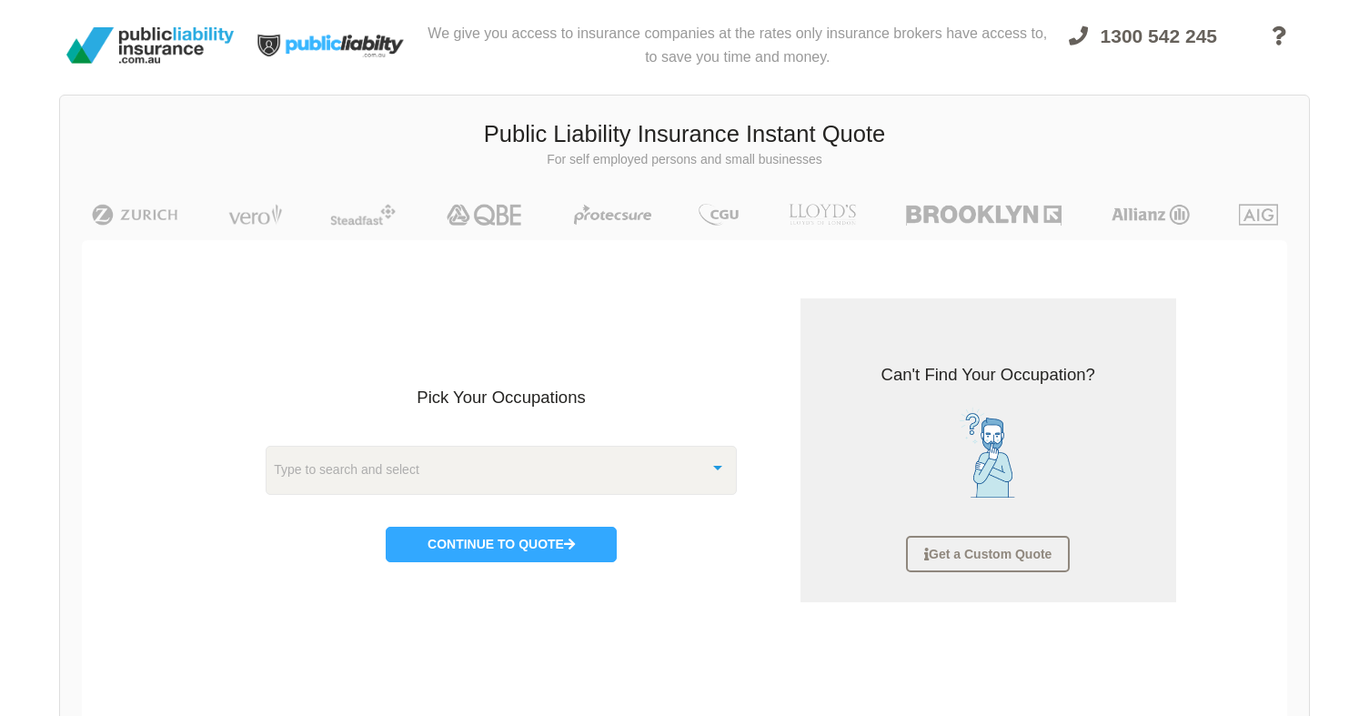
scroll to position [0, 0]
